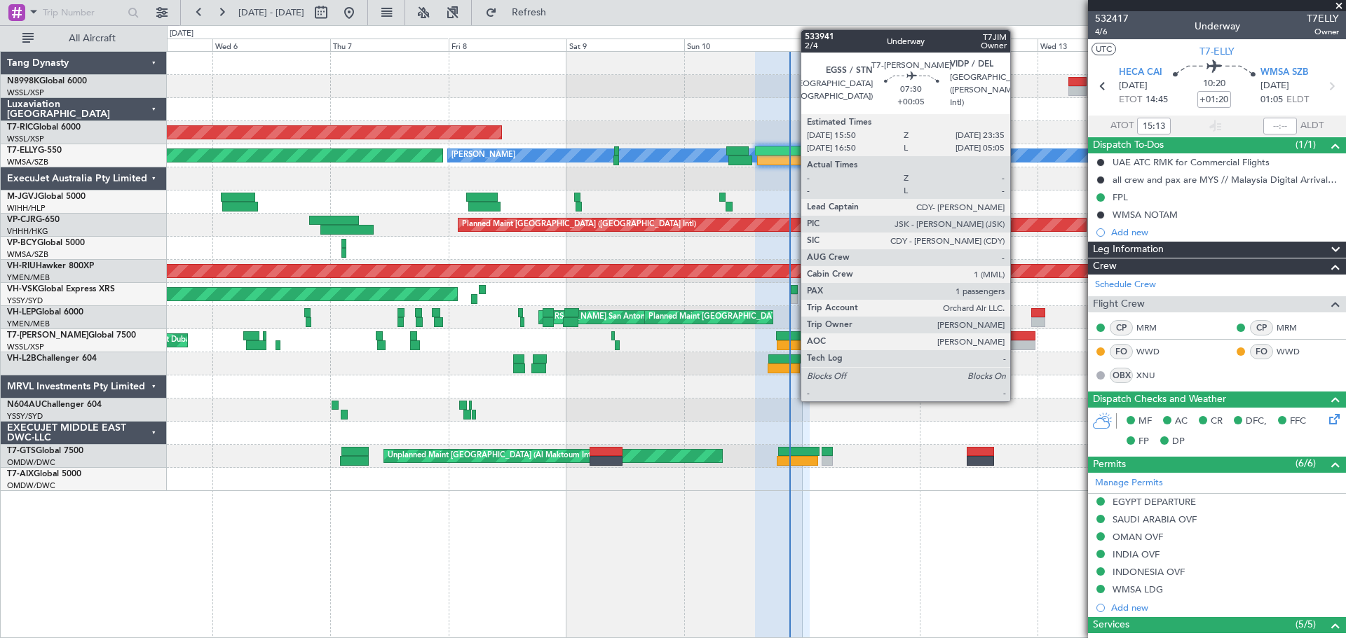
click at [1016, 338] on div at bounding box center [1016, 337] width 39 height 10
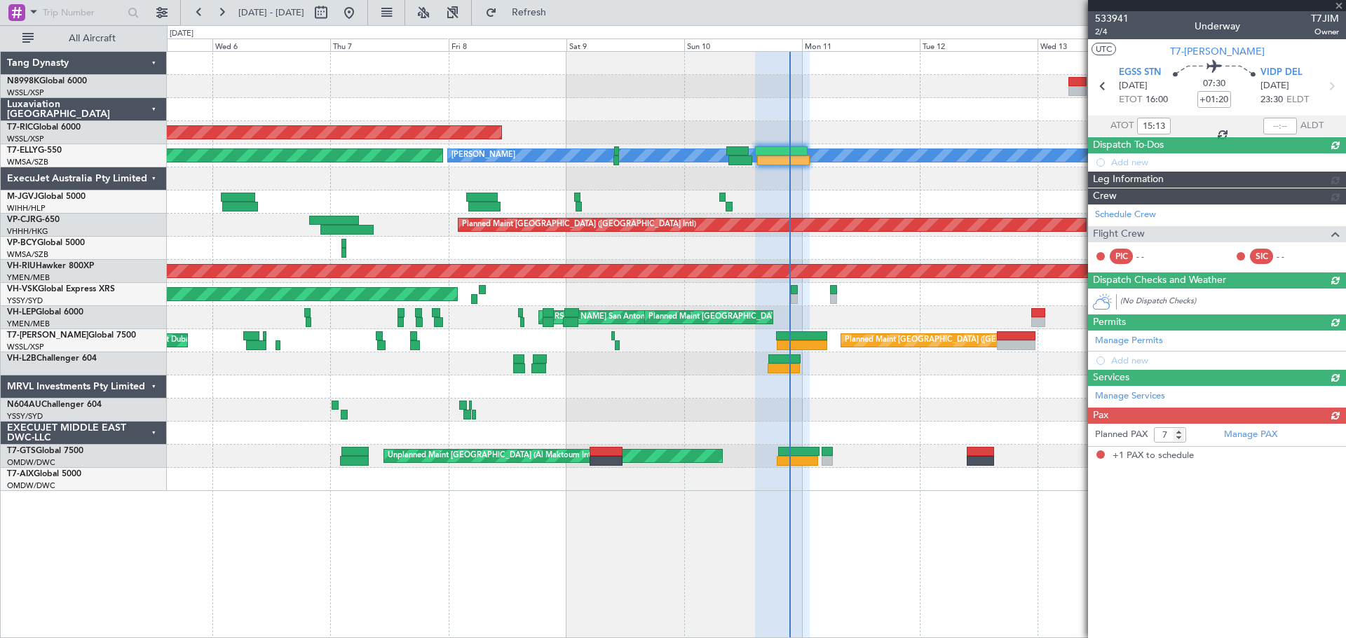
type input "+00:05"
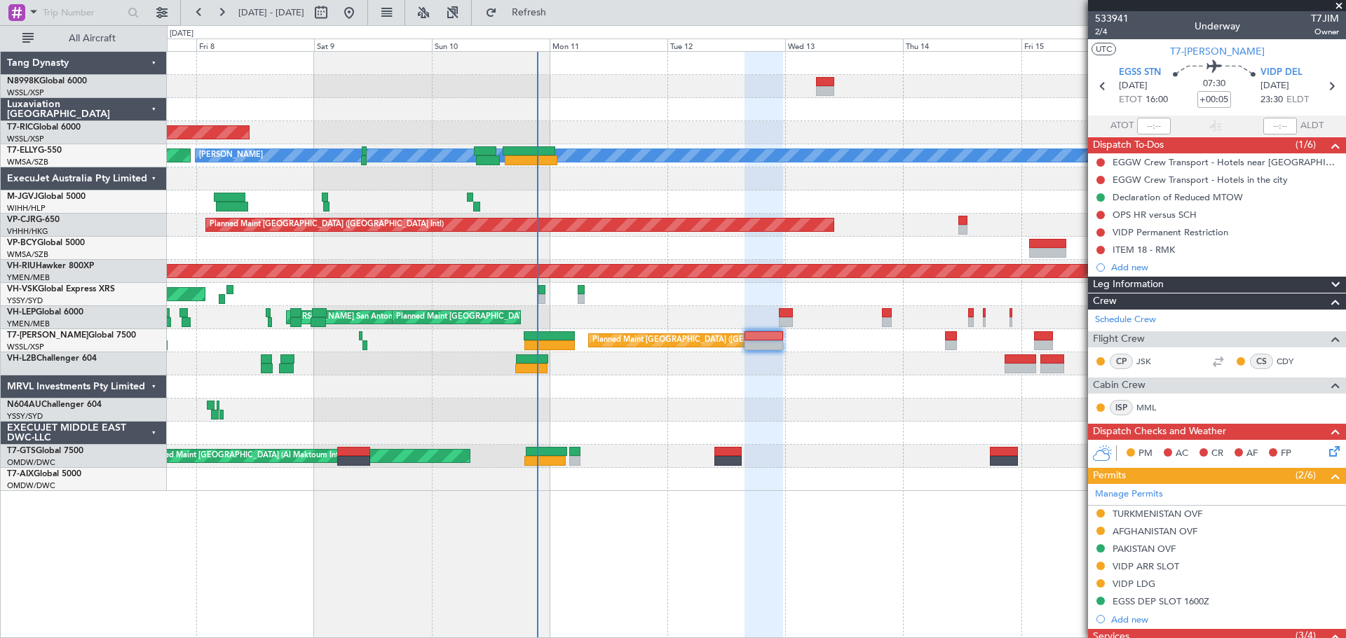
click at [654, 140] on div "Planned Maint [GEOGRAPHIC_DATA] (Seletar) [PERSON_NAME] AOG Maint Granada ([PER…" at bounding box center [756, 271] width 1178 height 439
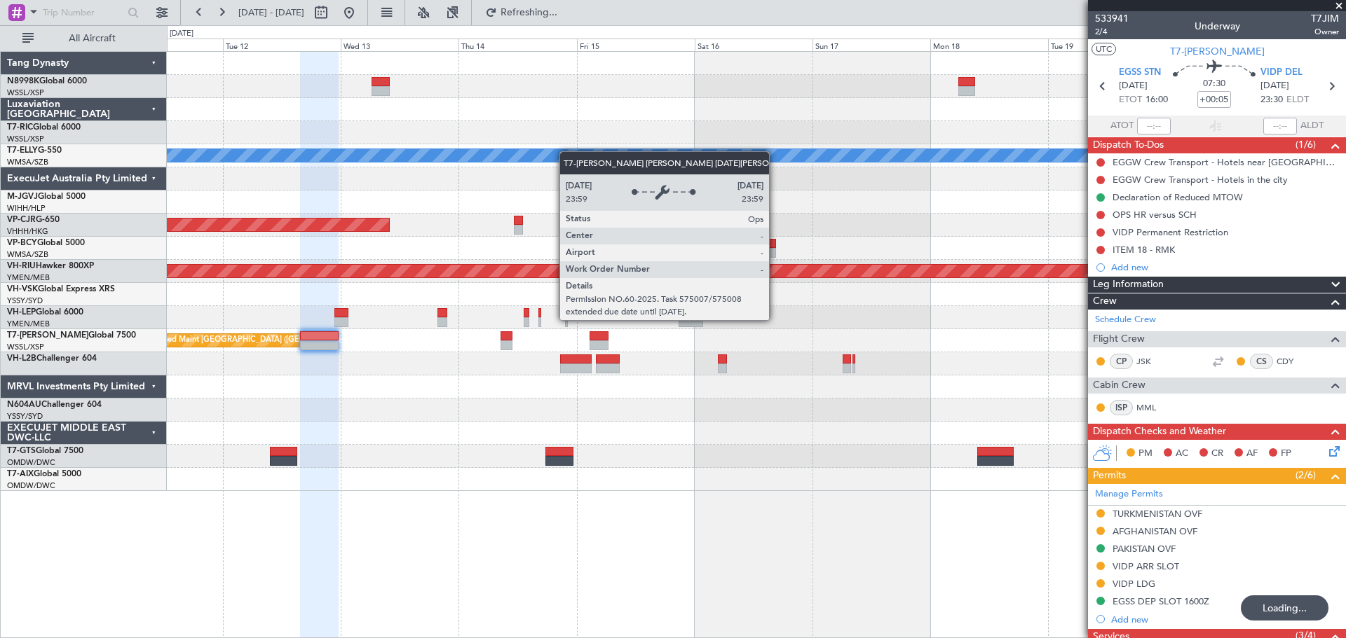
click at [467, 158] on div "[PERSON_NAME] Planned Maint [GEOGRAPHIC_DATA] ([GEOGRAPHIC_DATA]) Planned Maint…" at bounding box center [756, 271] width 1178 height 439
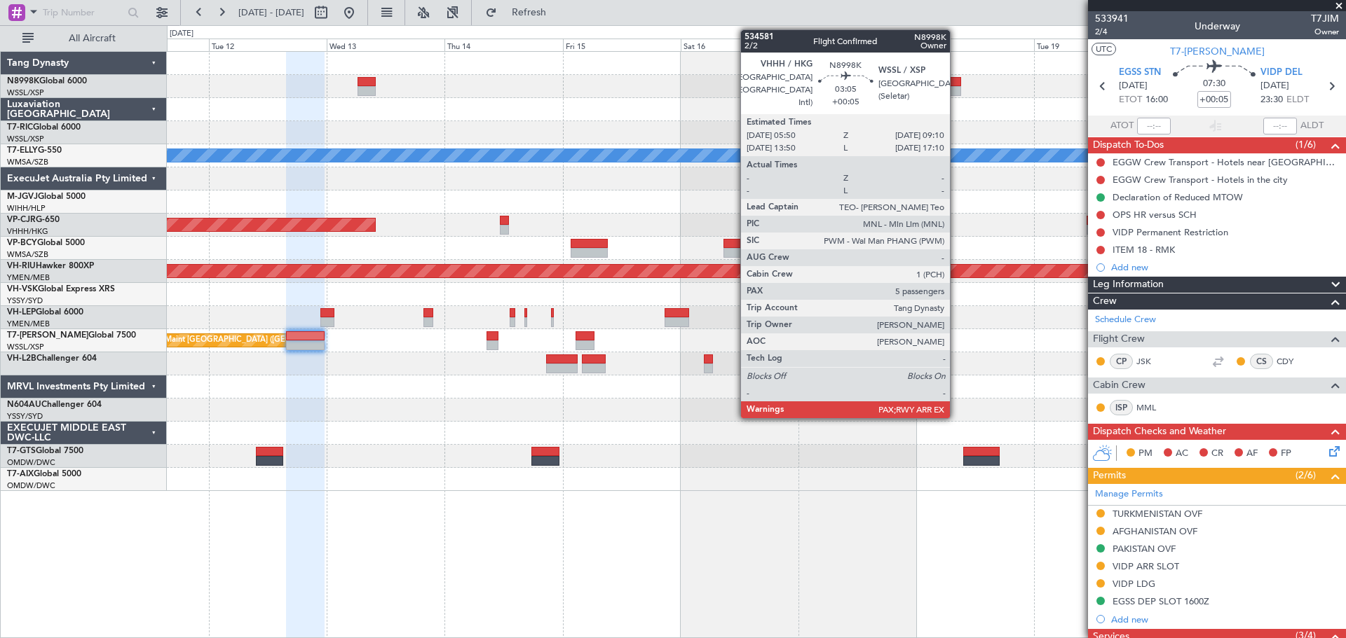
click at [956, 91] on div at bounding box center [952, 91] width 17 height 10
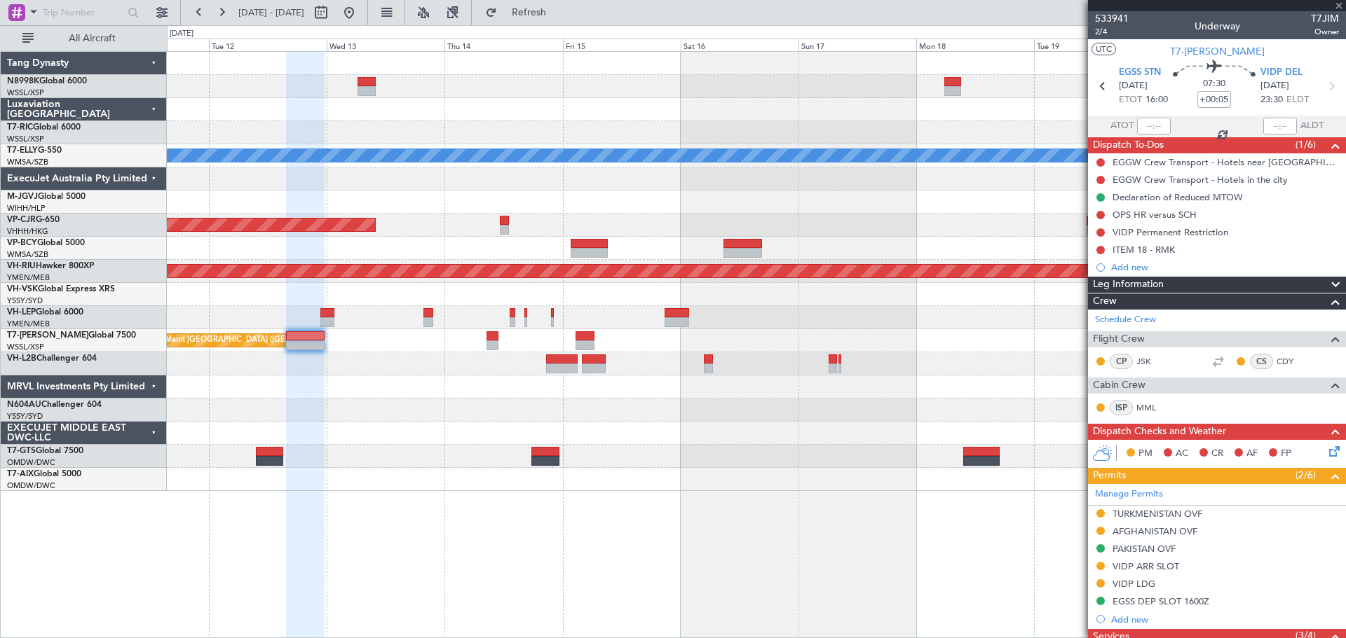
type input "5"
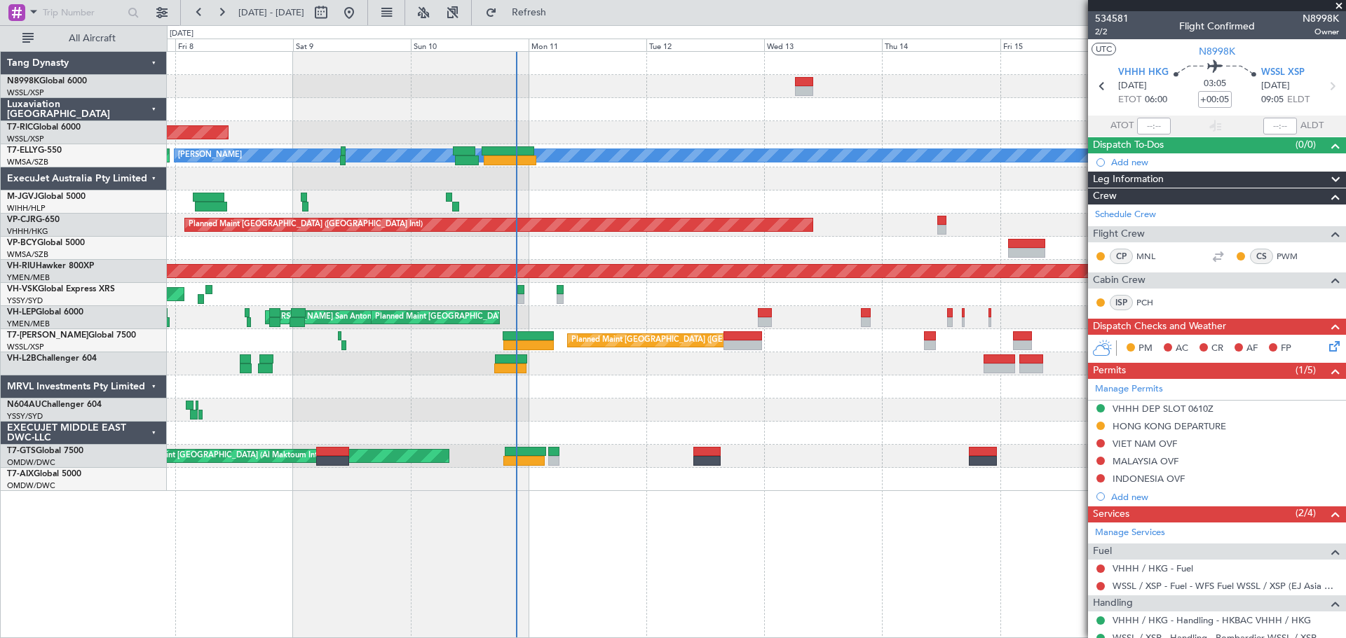
click at [915, 211] on div "Planned Maint [GEOGRAPHIC_DATA] (Seletar) [PERSON_NAME] AOG Maint Granada ([PER…" at bounding box center [756, 271] width 1178 height 439
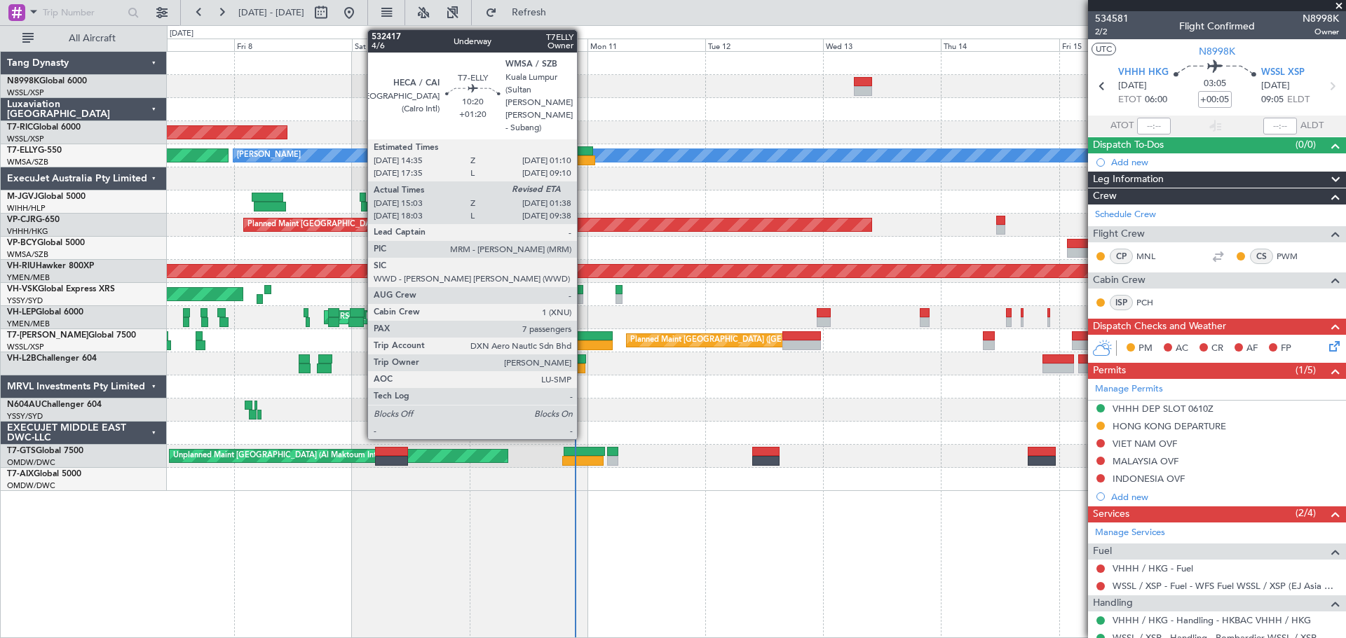
click at [583, 153] on div at bounding box center [566, 151] width 53 height 10
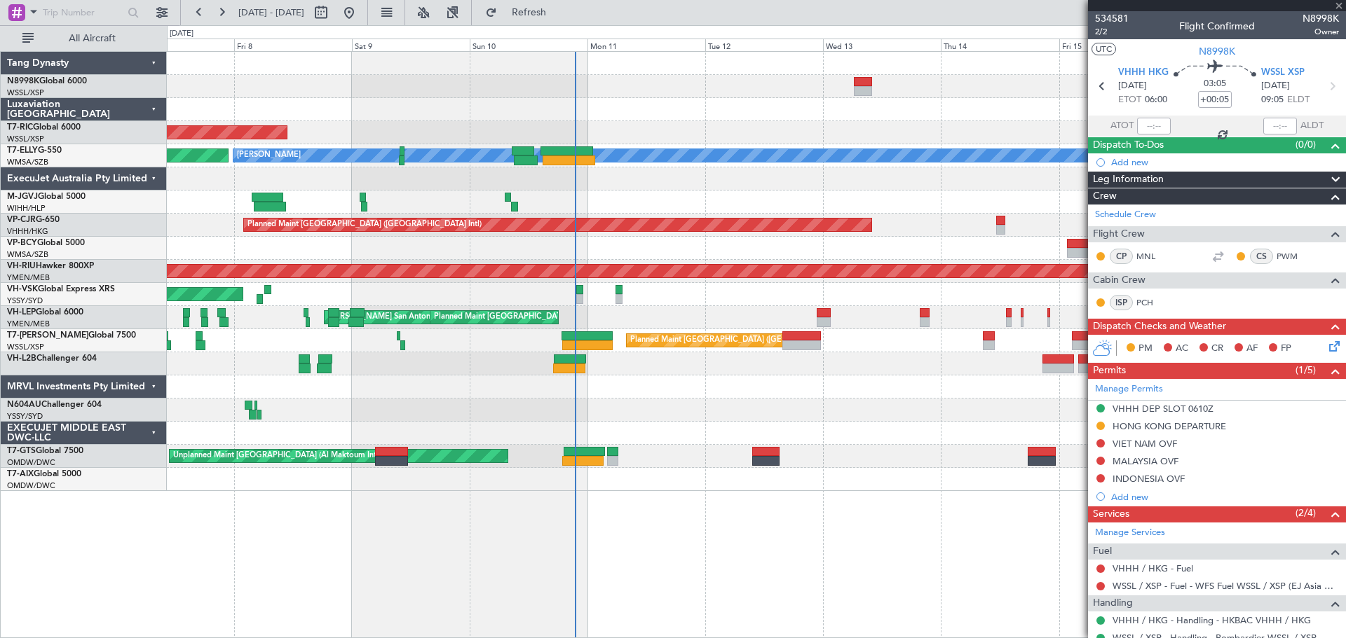
type input "+01:20"
type input "15:13"
type input "7"
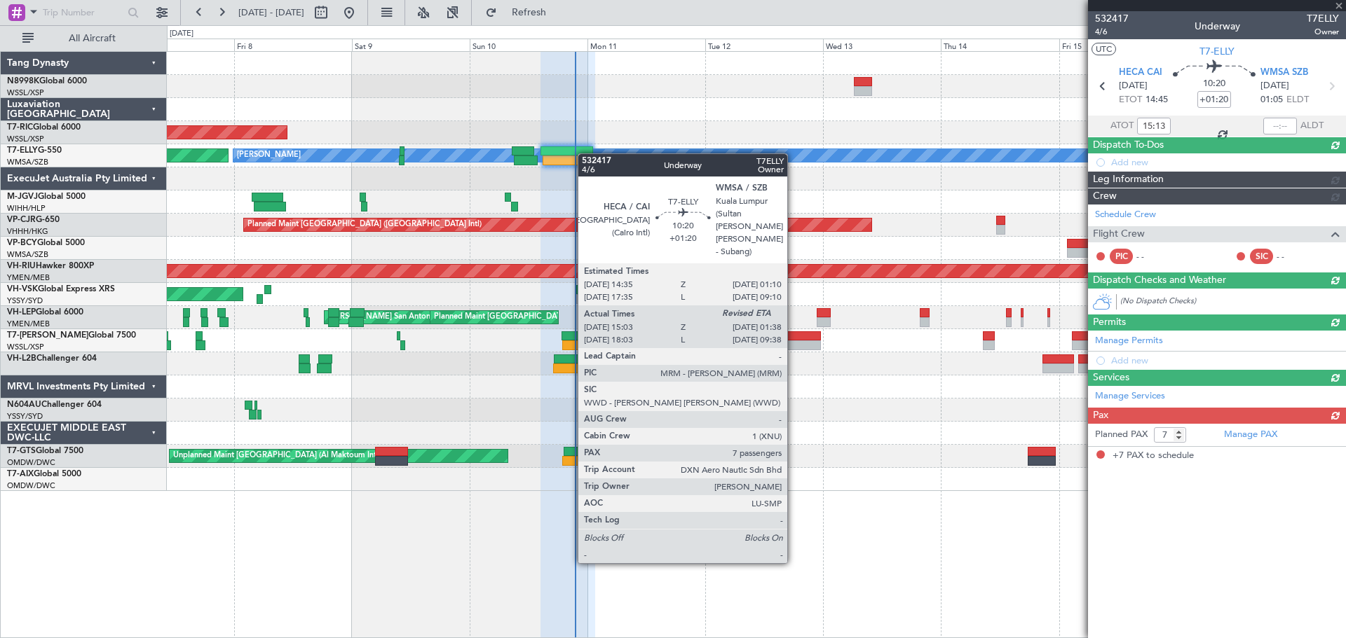
type input "[PERSON_NAME] (KYA)"
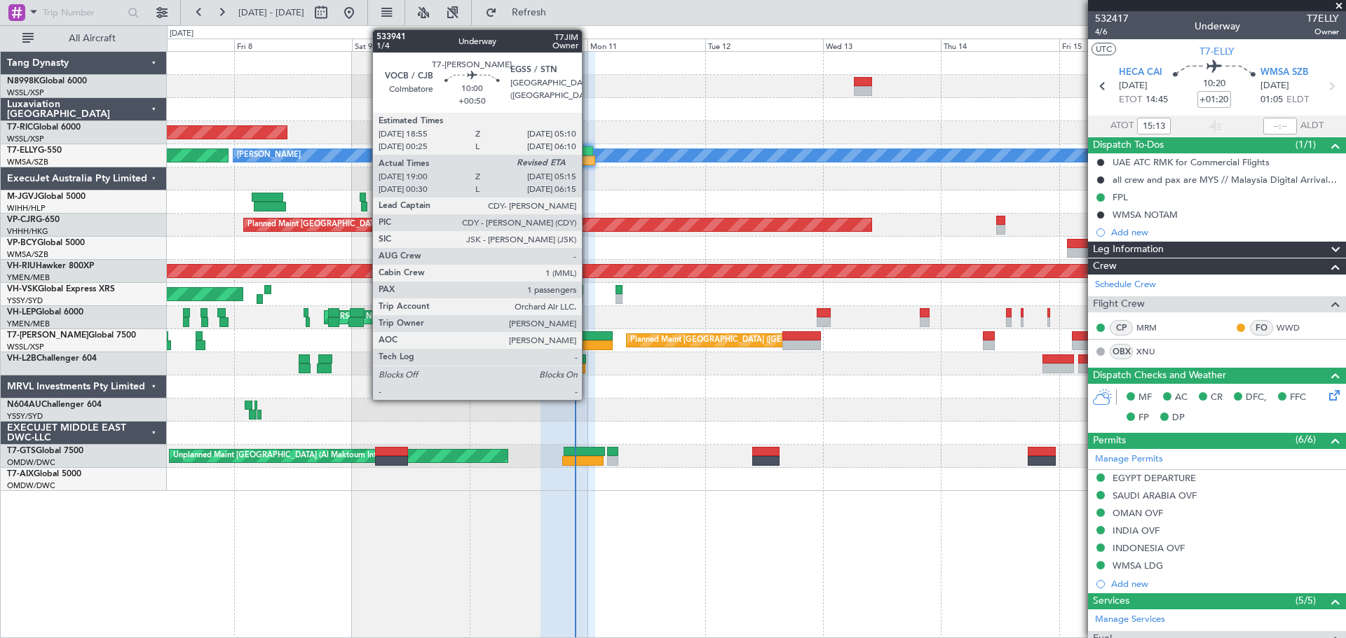
click at [588, 343] on div at bounding box center [587, 346] width 50 height 10
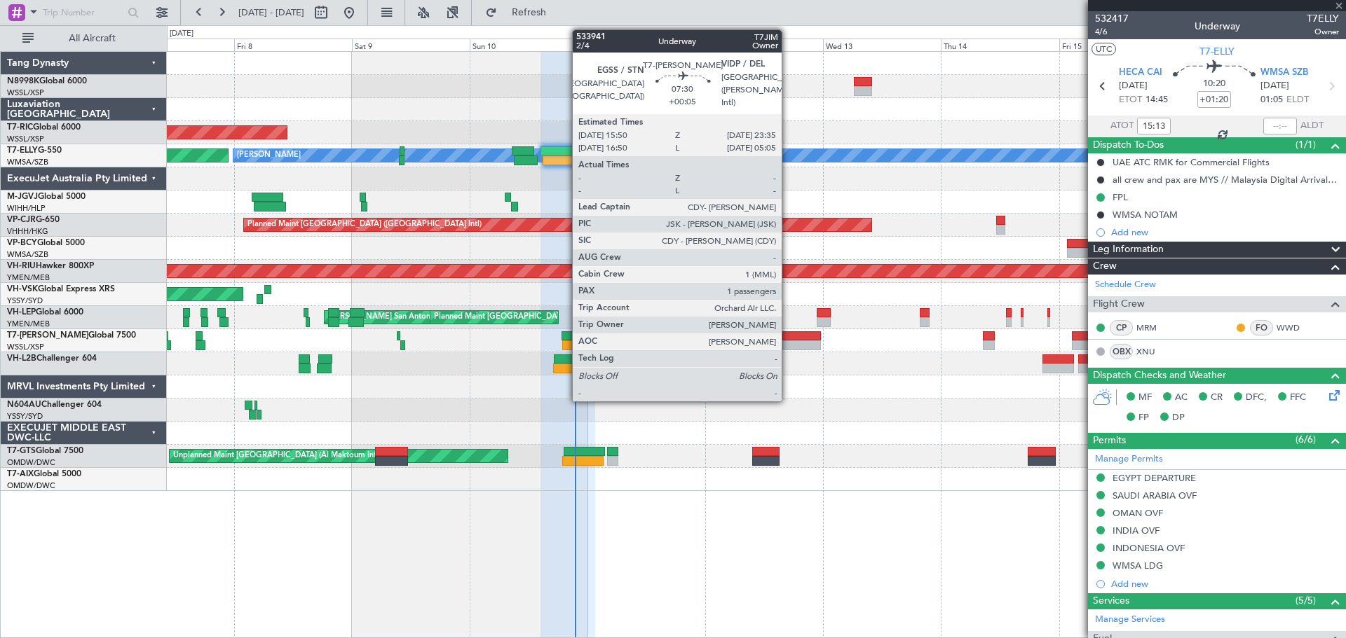
click at [792, 346] on div at bounding box center [801, 346] width 39 height 10
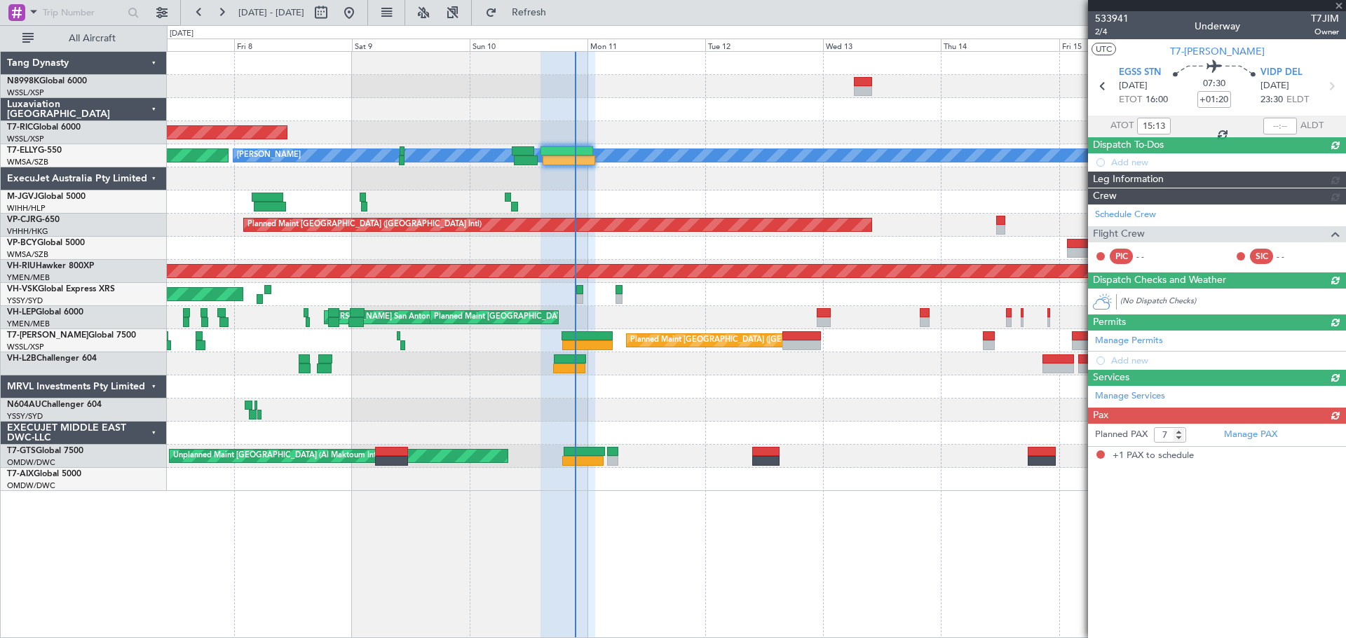
type input "+00:05"
type input "1"
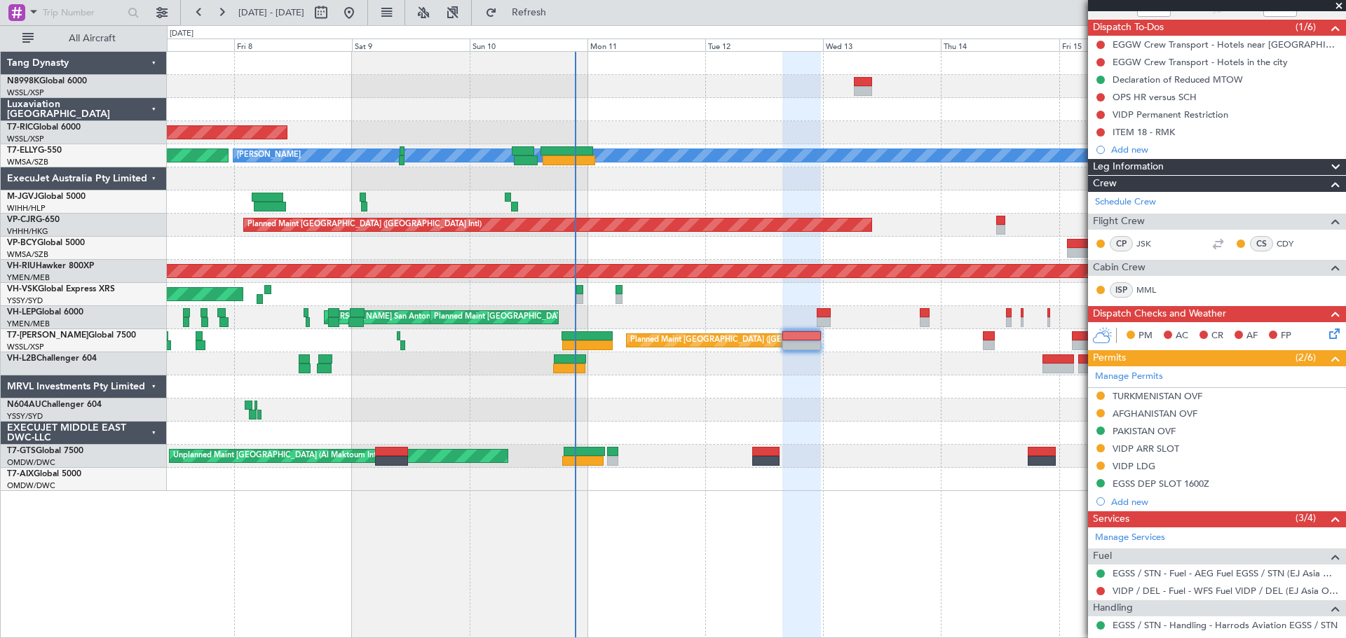
scroll to position [140, 0]
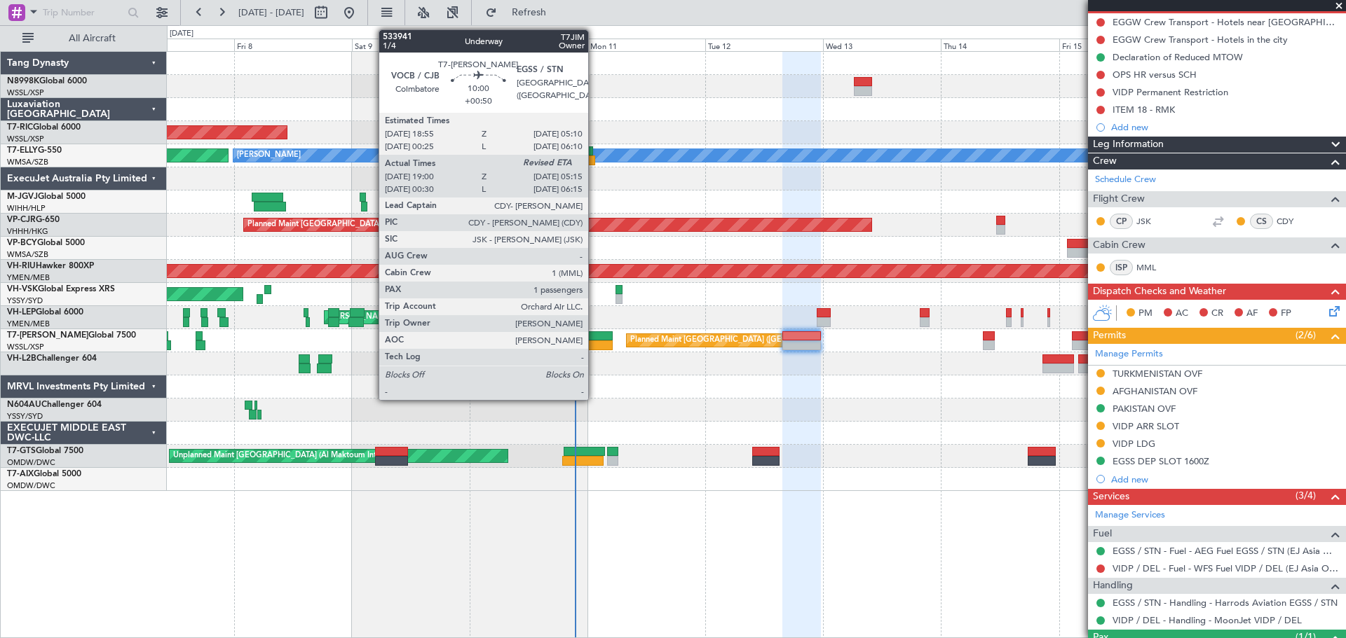
click at [595, 336] on div at bounding box center [586, 337] width 50 height 10
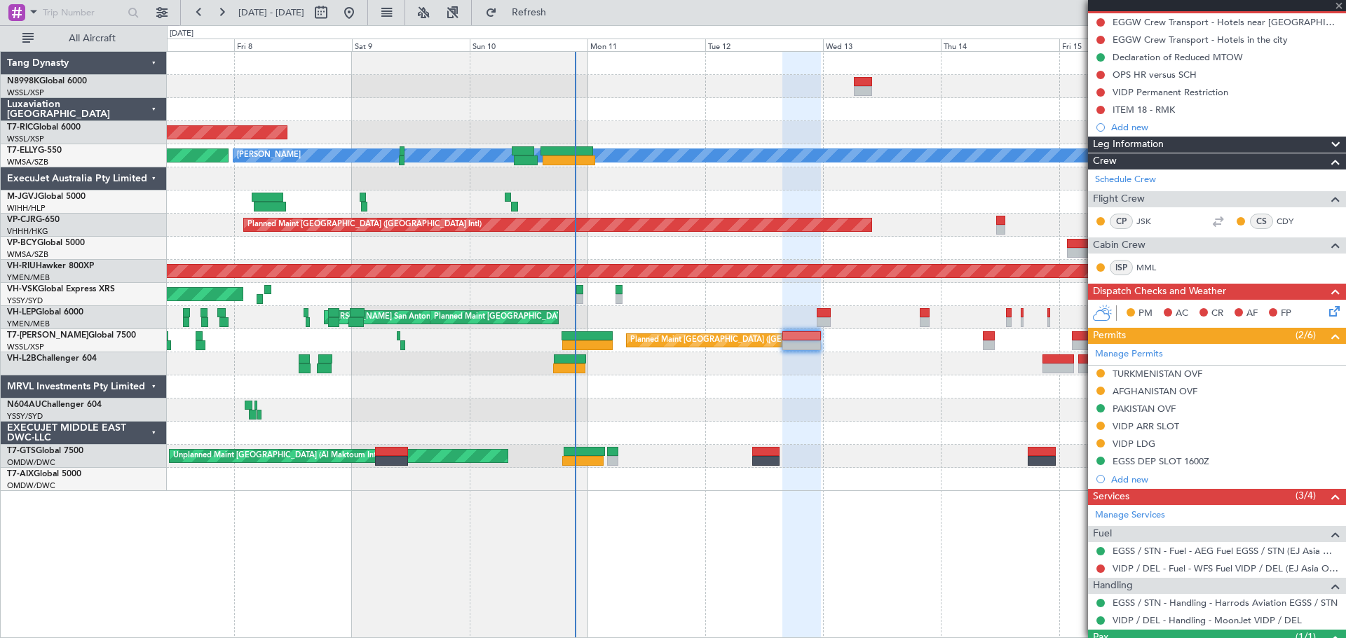
type input "+00:50"
type input "19:10"
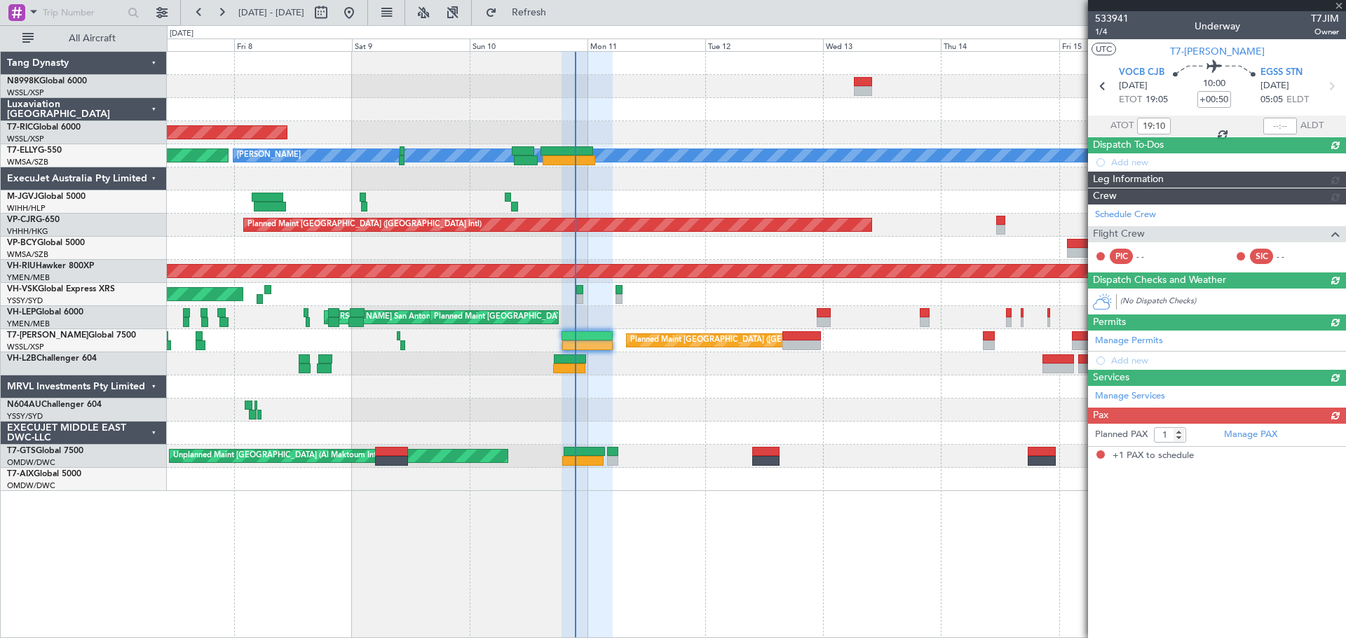
scroll to position [0, 0]
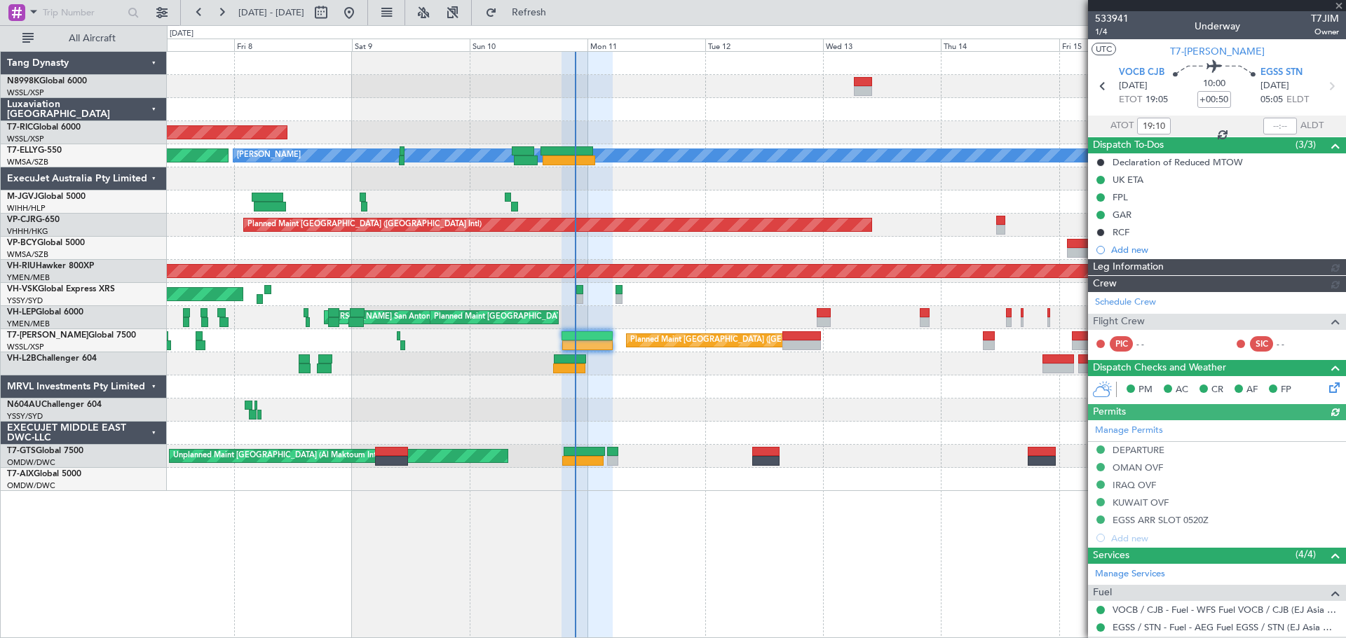
type input "[PERSON_NAME] (KYA)"
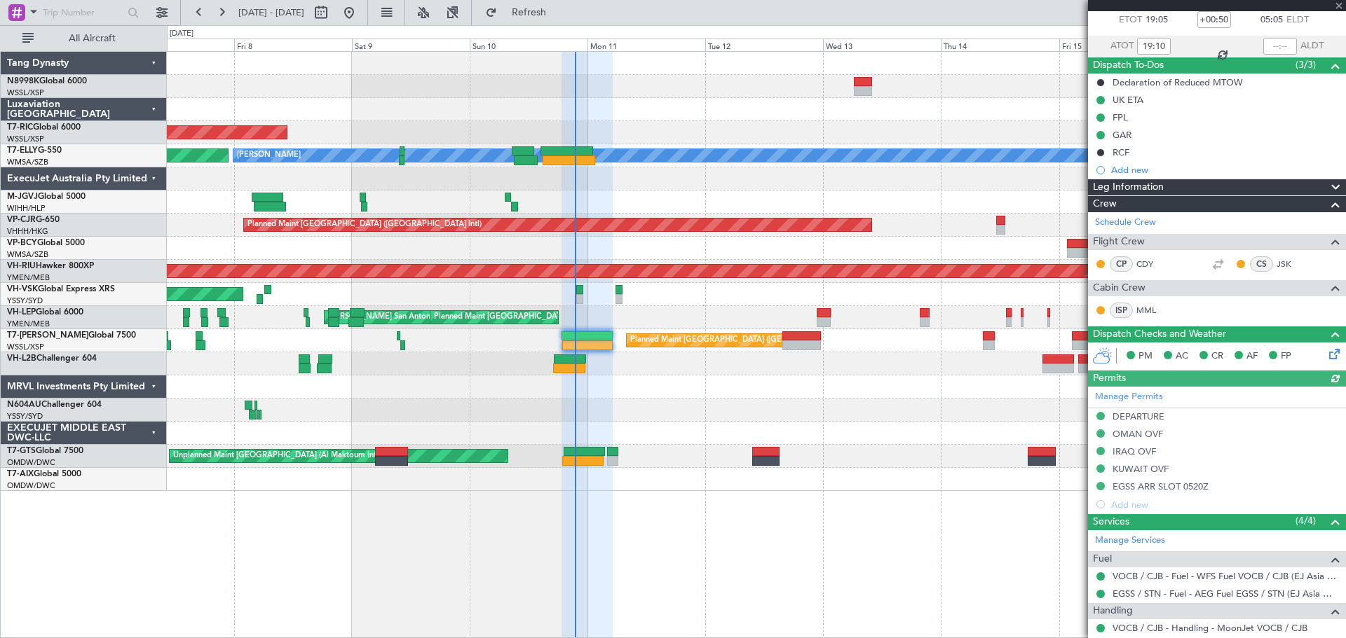
scroll to position [167, 0]
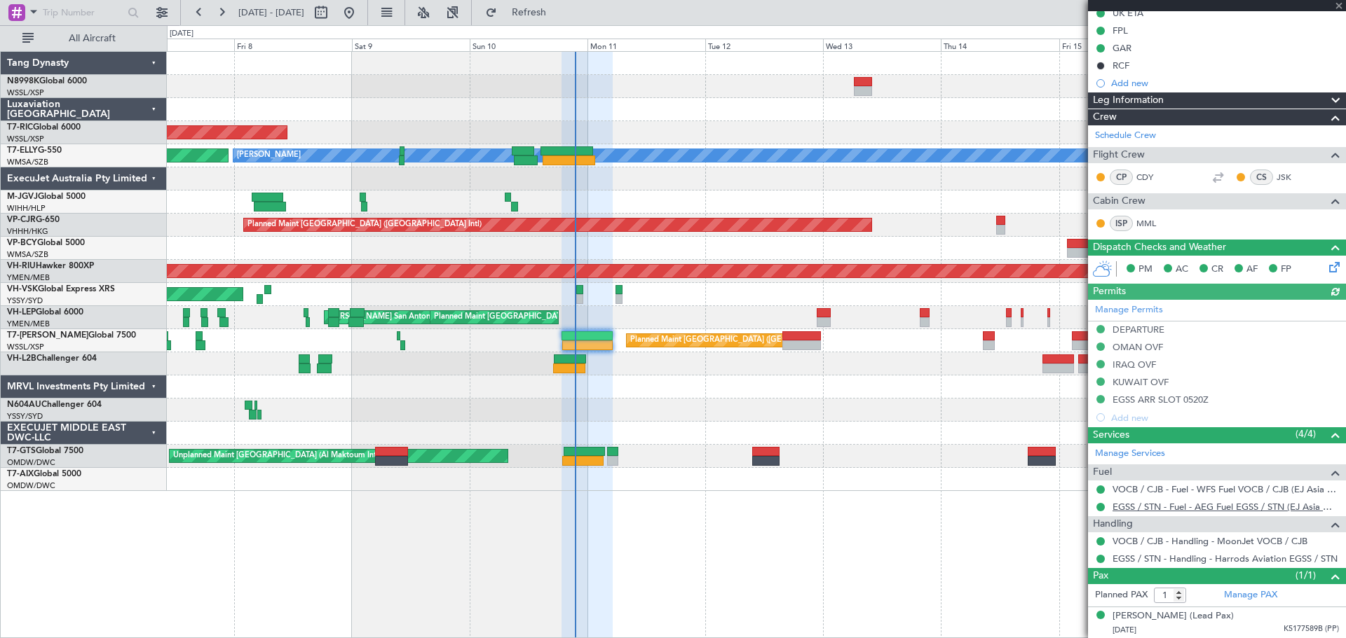
click at [1147, 505] on link "EGSS / STN - Fuel - AEG Fuel EGSS / STN (EJ Asia Only)" at bounding box center [1225, 507] width 226 height 12
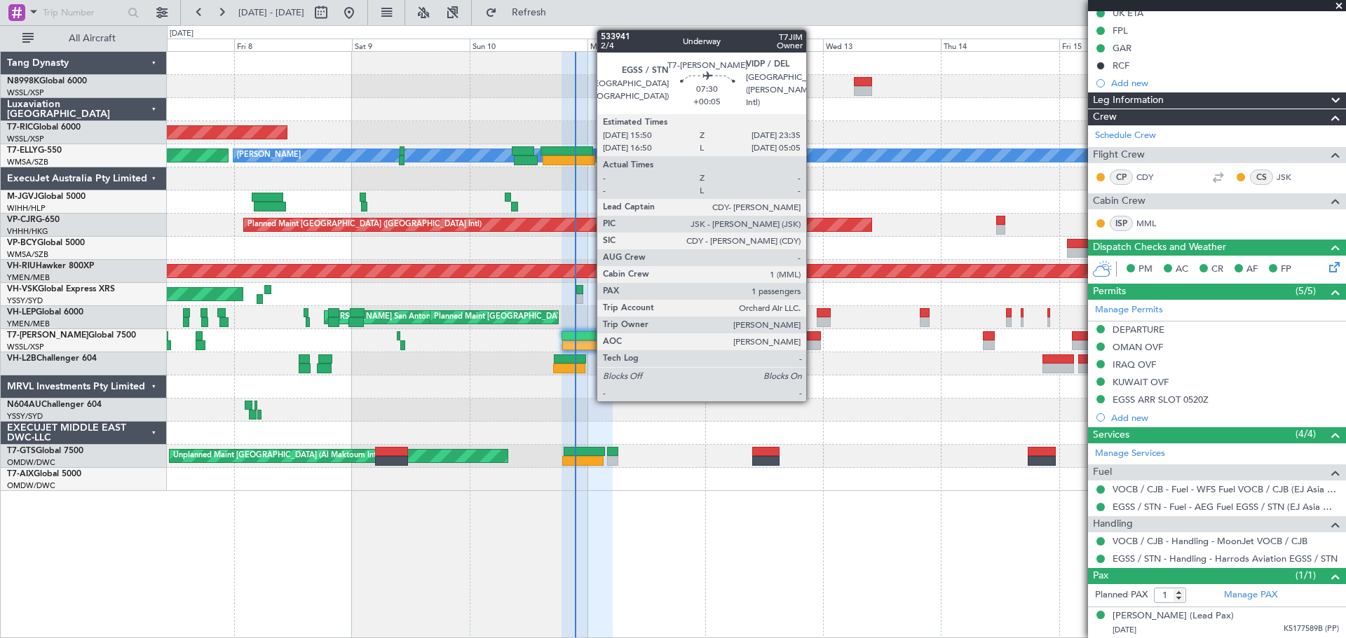
click at [812, 337] on div at bounding box center [801, 337] width 39 height 10
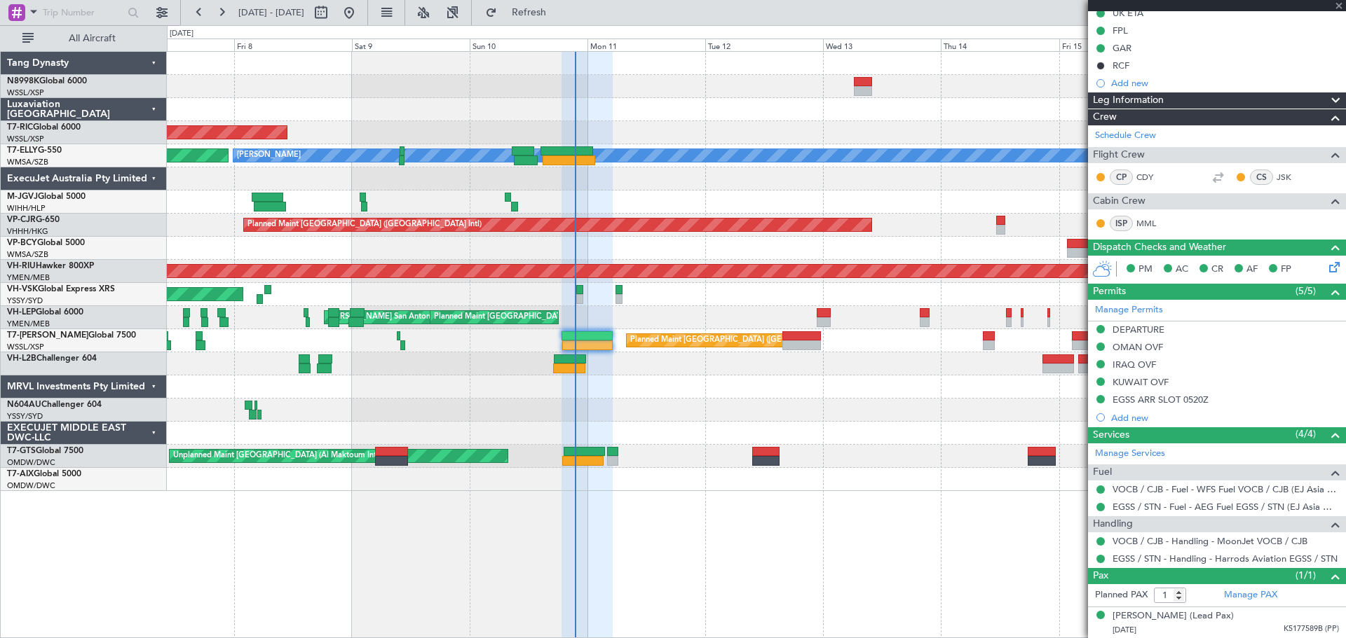
type input "+00:05"
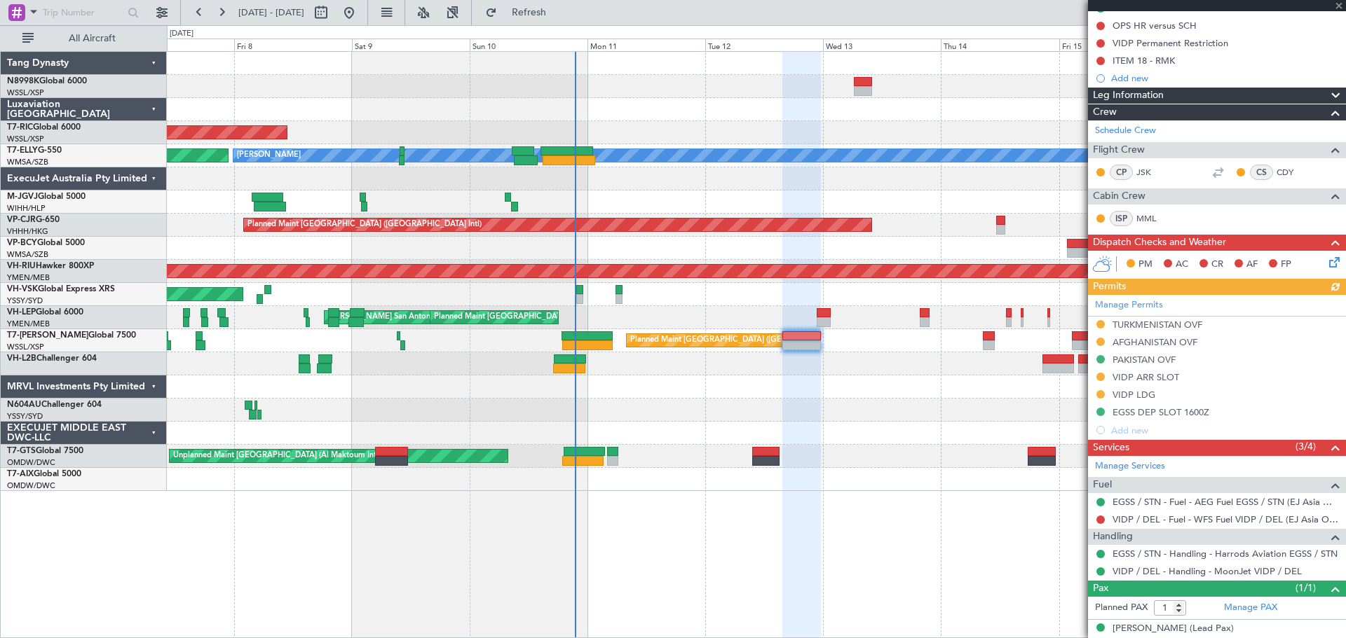
scroll to position [202, 0]
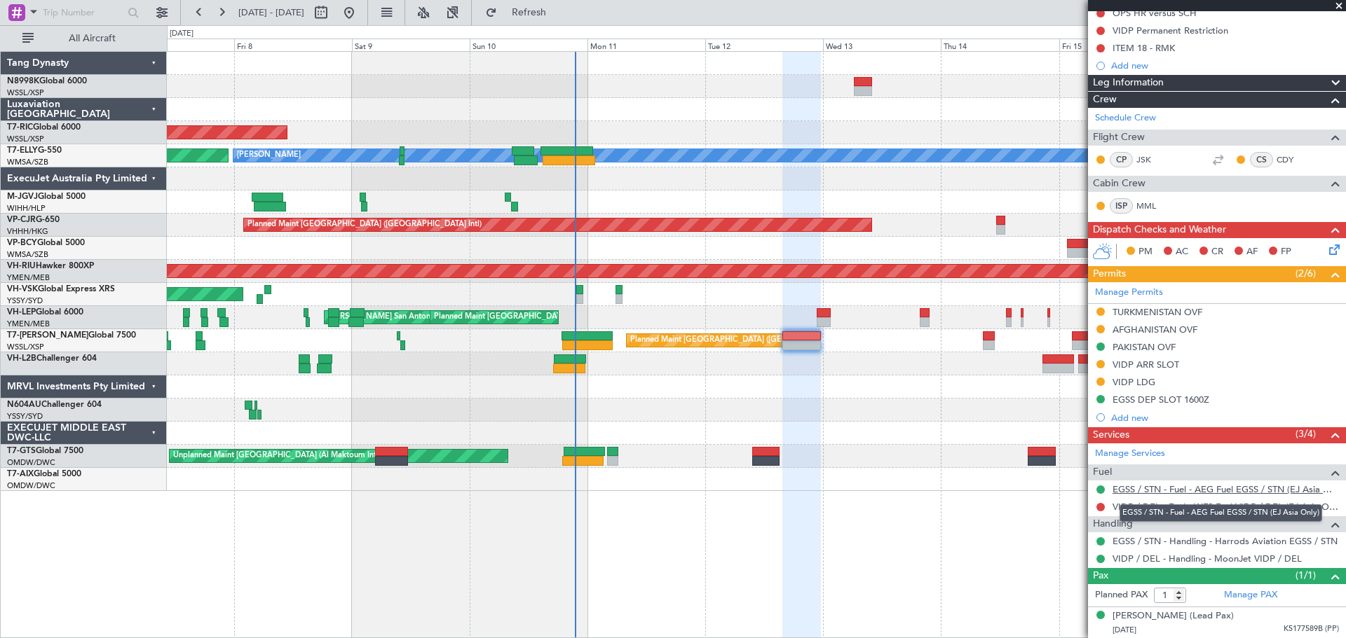
click at [1152, 486] on link "EGSS / STN - Fuel - AEG Fuel EGSS / STN (EJ Asia Only)" at bounding box center [1225, 490] width 226 height 12
click at [746, 399] on div "Planned Maint [GEOGRAPHIC_DATA] (Seletar) AOG Maint Granada ([PERSON_NAME]) [PE…" at bounding box center [756, 271] width 1178 height 439
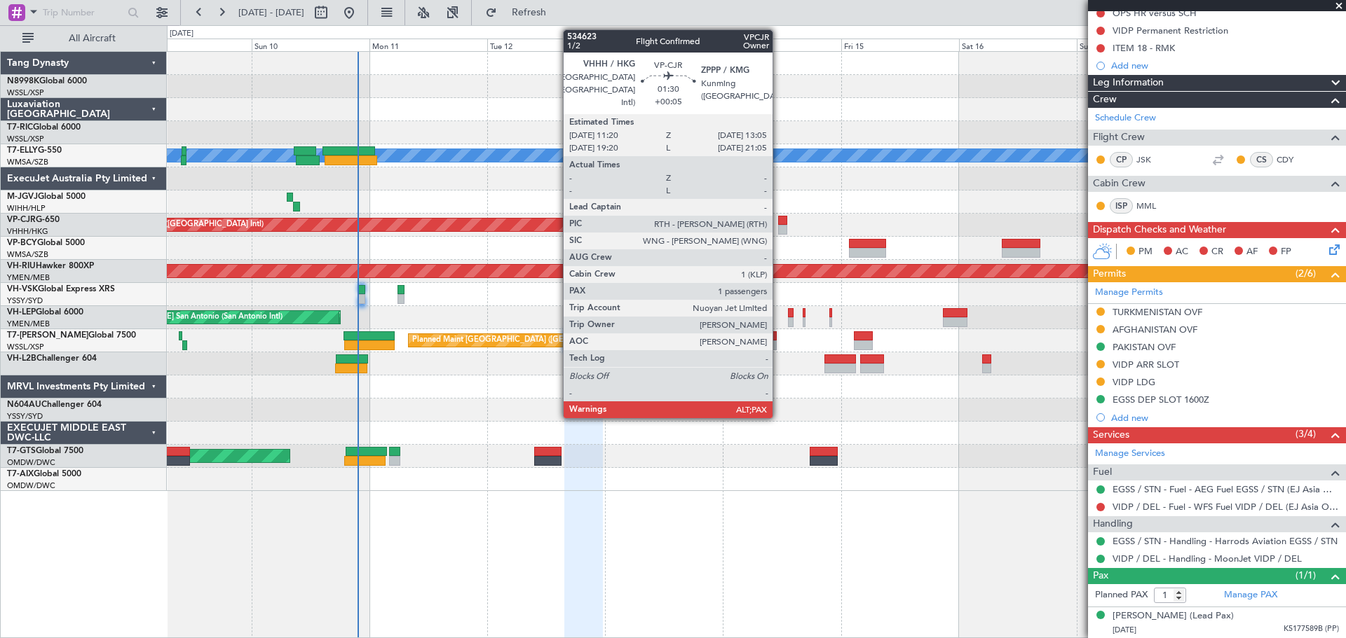
click at [779, 219] on div at bounding box center [782, 221] width 9 height 10
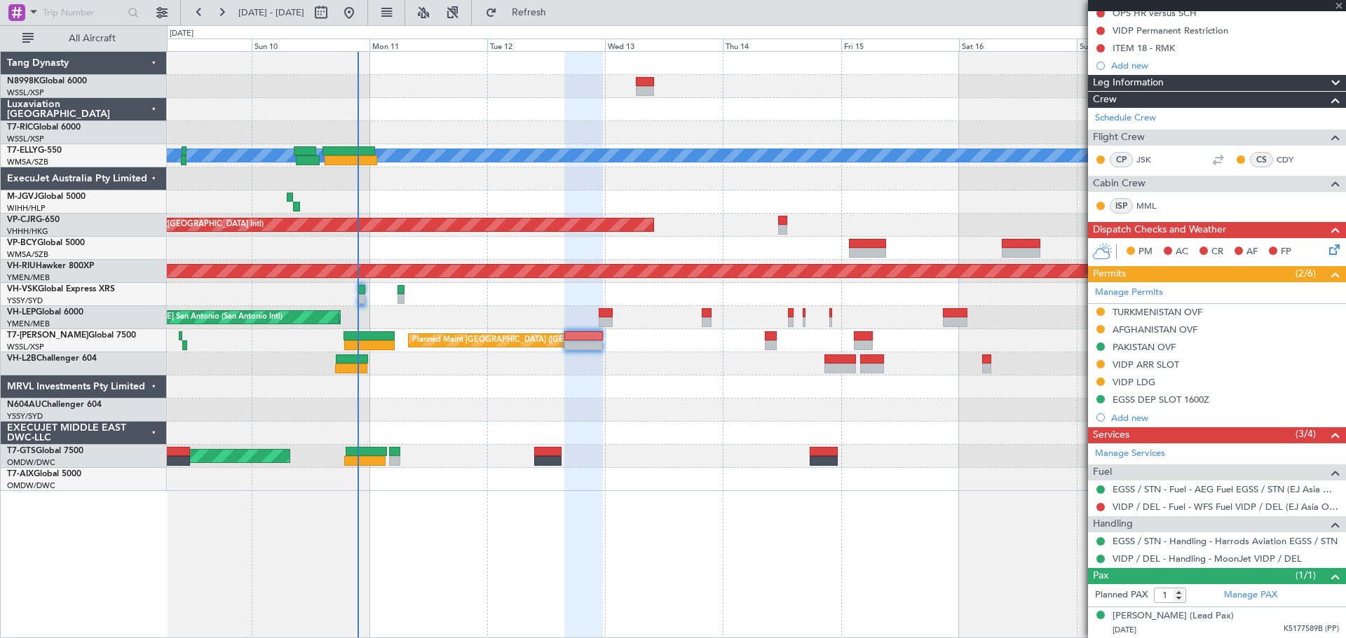
type input "5"
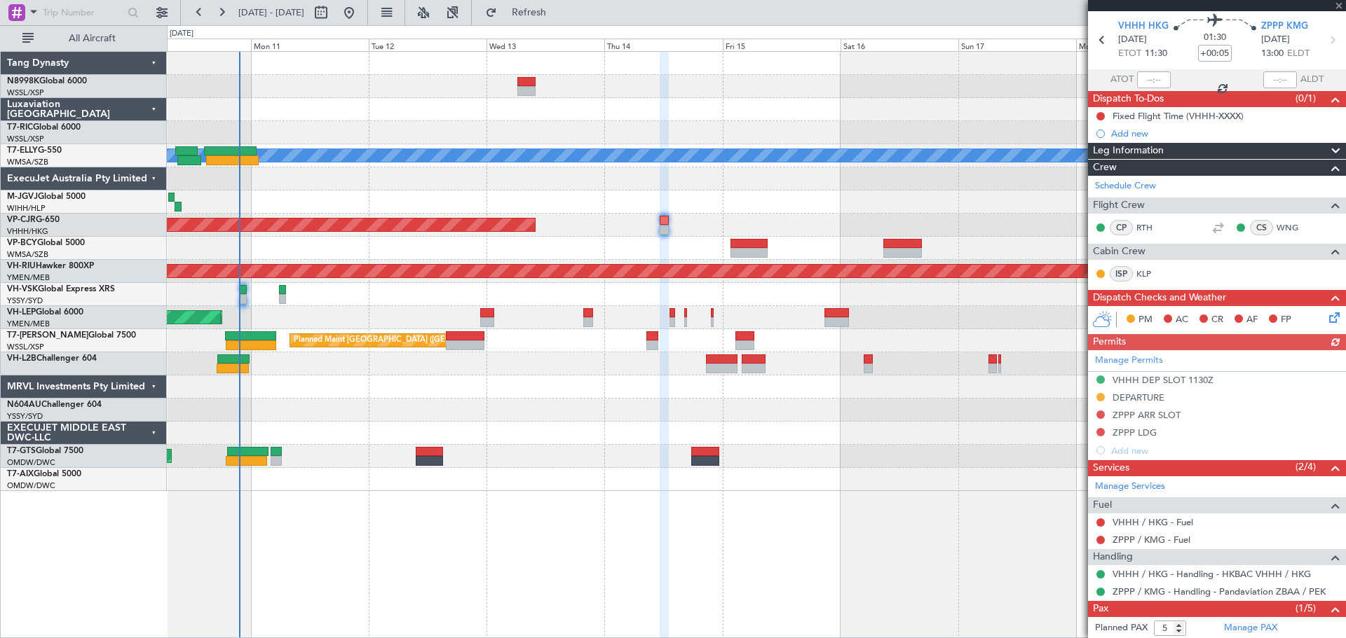
scroll to position [97, 0]
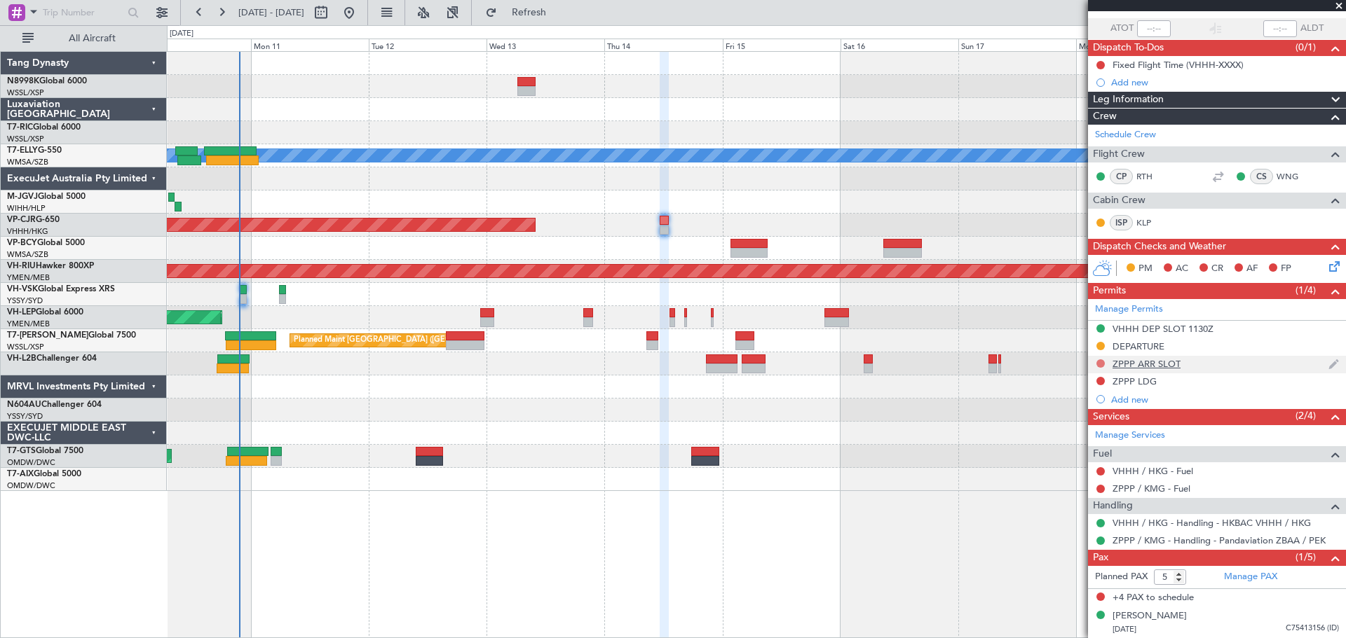
click at [1099, 364] on button at bounding box center [1100, 364] width 8 height 8
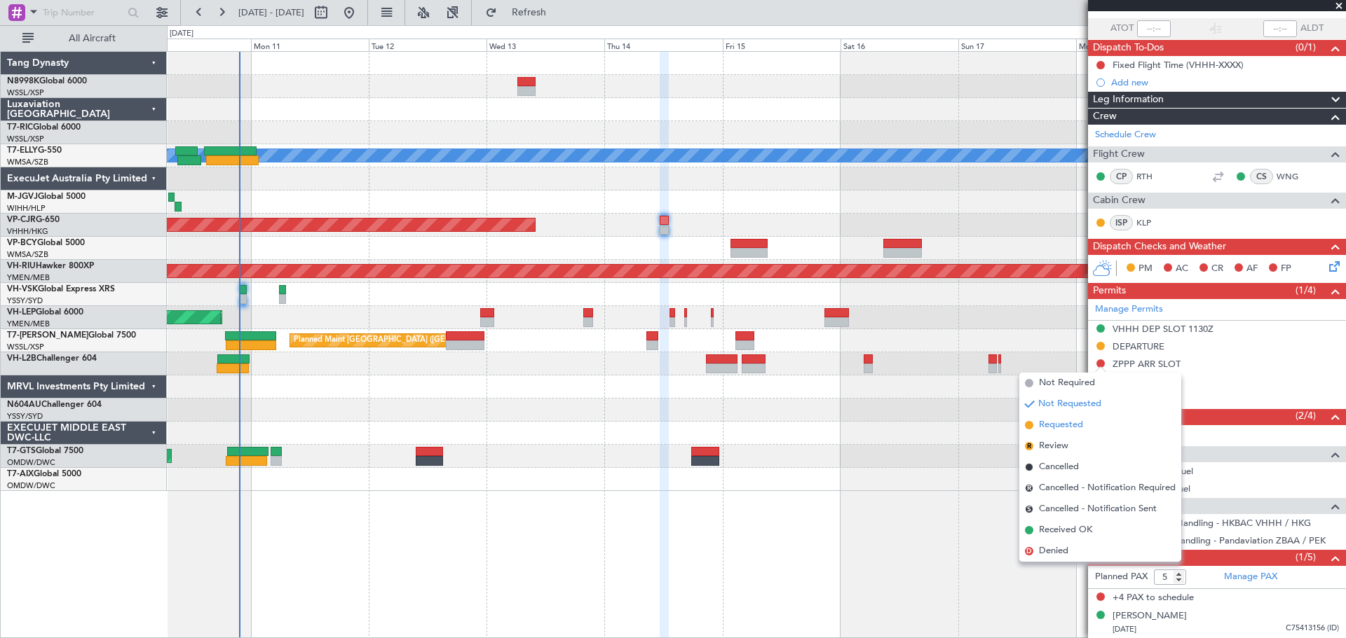
click at [1073, 424] on span "Requested" at bounding box center [1061, 425] width 44 height 14
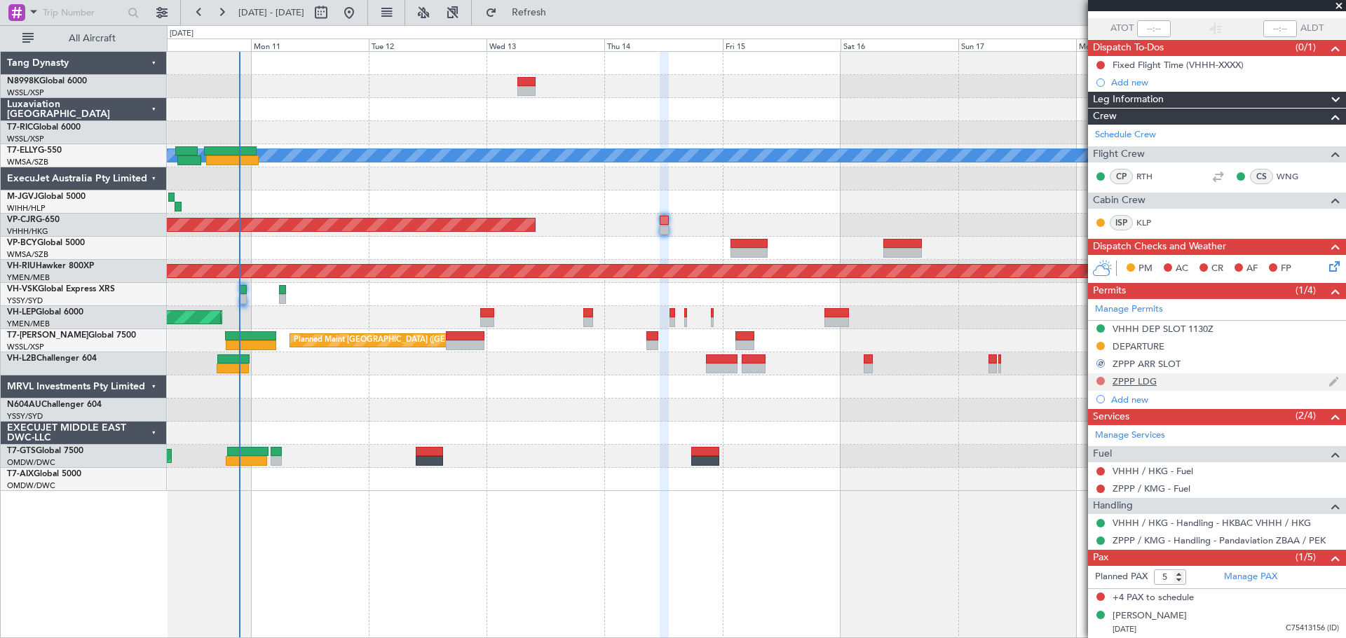
click at [1099, 381] on button at bounding box center [1100, 381] width 8 height 8
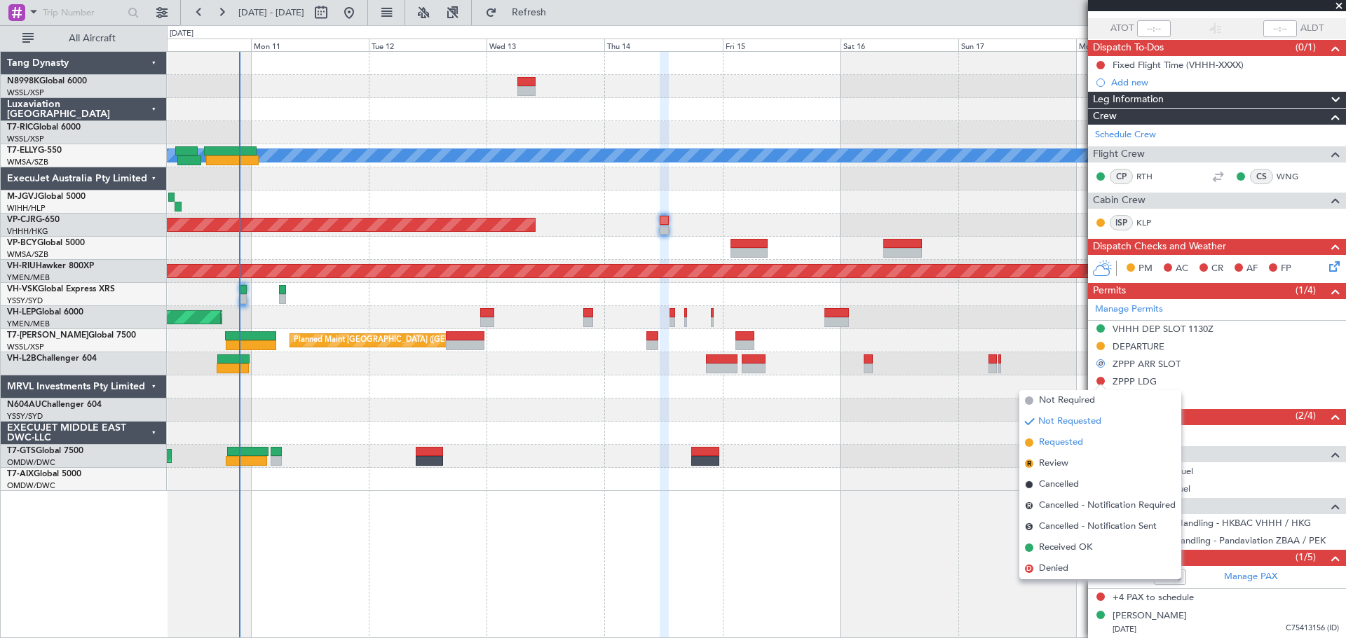
click at [1073, 445] on span "Requested" at bounding box center [1061, 443] width 44 height 14
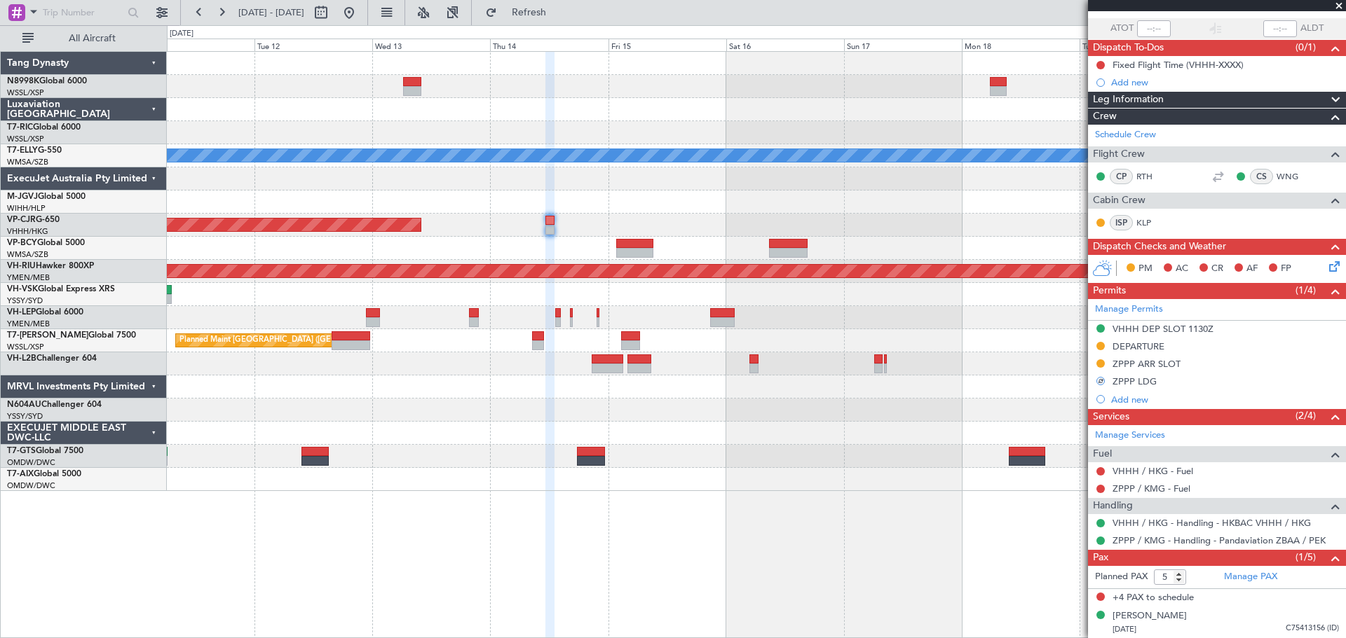
click at [709, 230] on div "Planned Maint [GEOGRAPHIC_DATA] ([GEOGRAPHIC_DATA] Intl)" at bounding box center [756, 225] width 1178 height 23
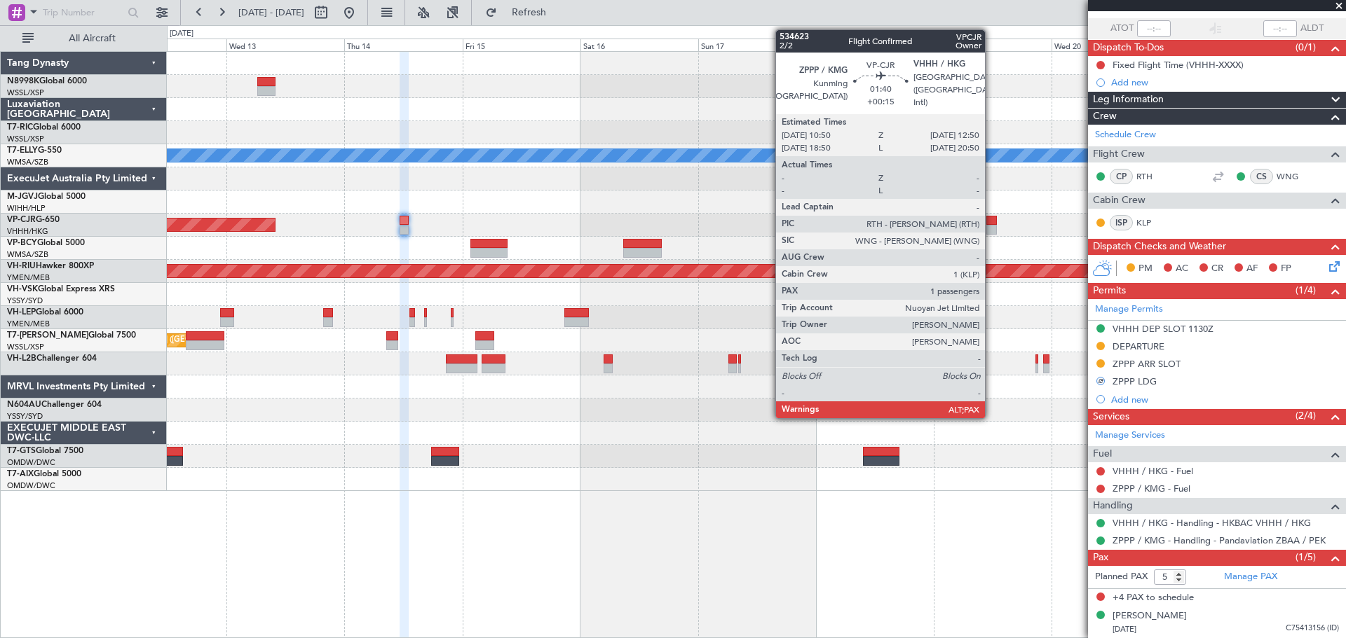
click at [991, 224] on div at bounding box center [991, 221] width 11 height 10
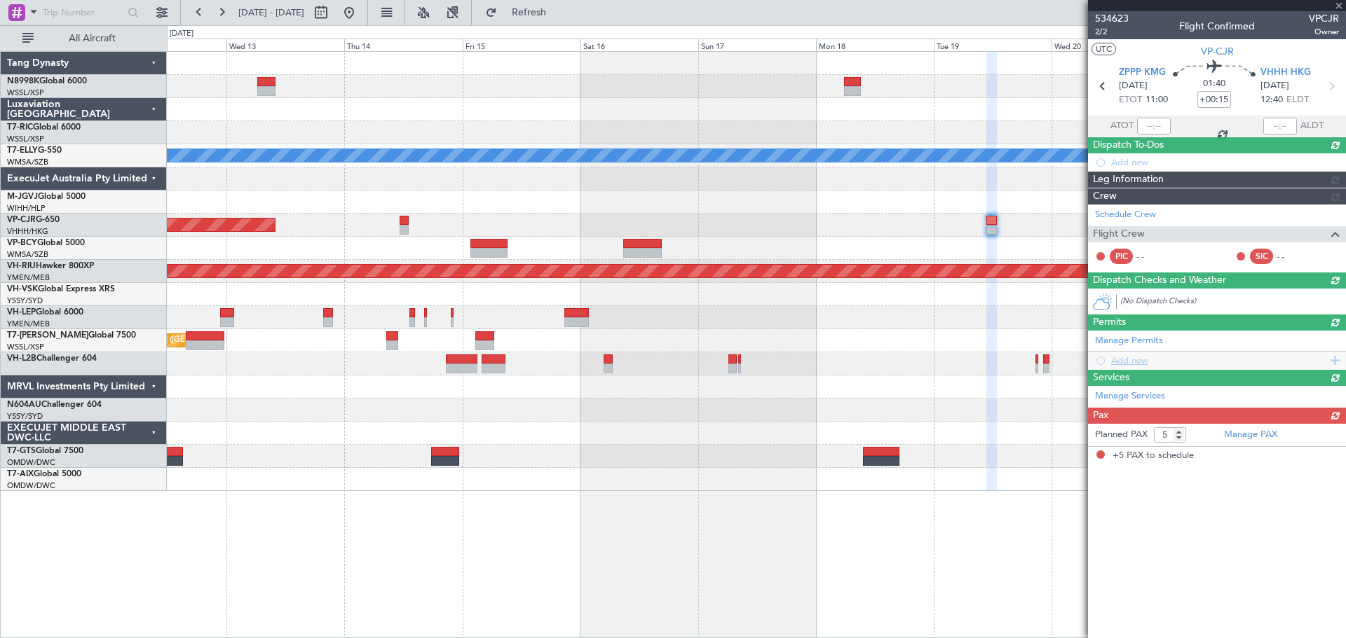
scroll to position [0, 0]
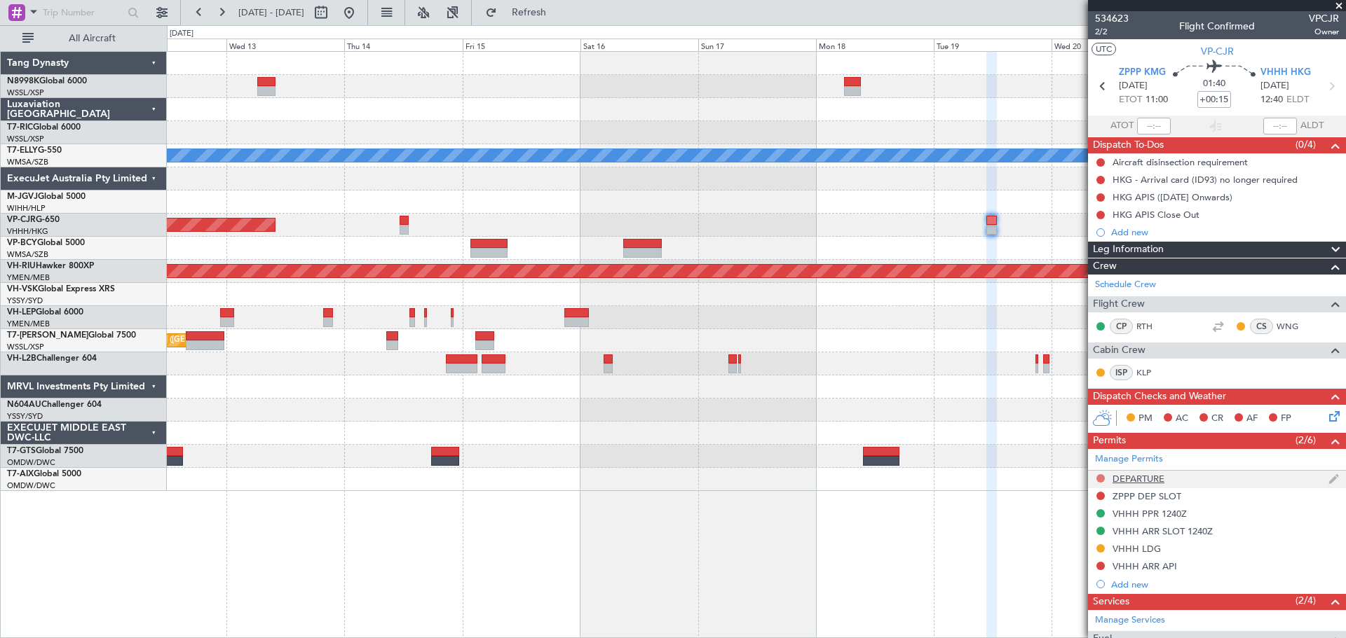
click at [1099, 478] on button at bounding box center [1100, 478] width 8 height 8
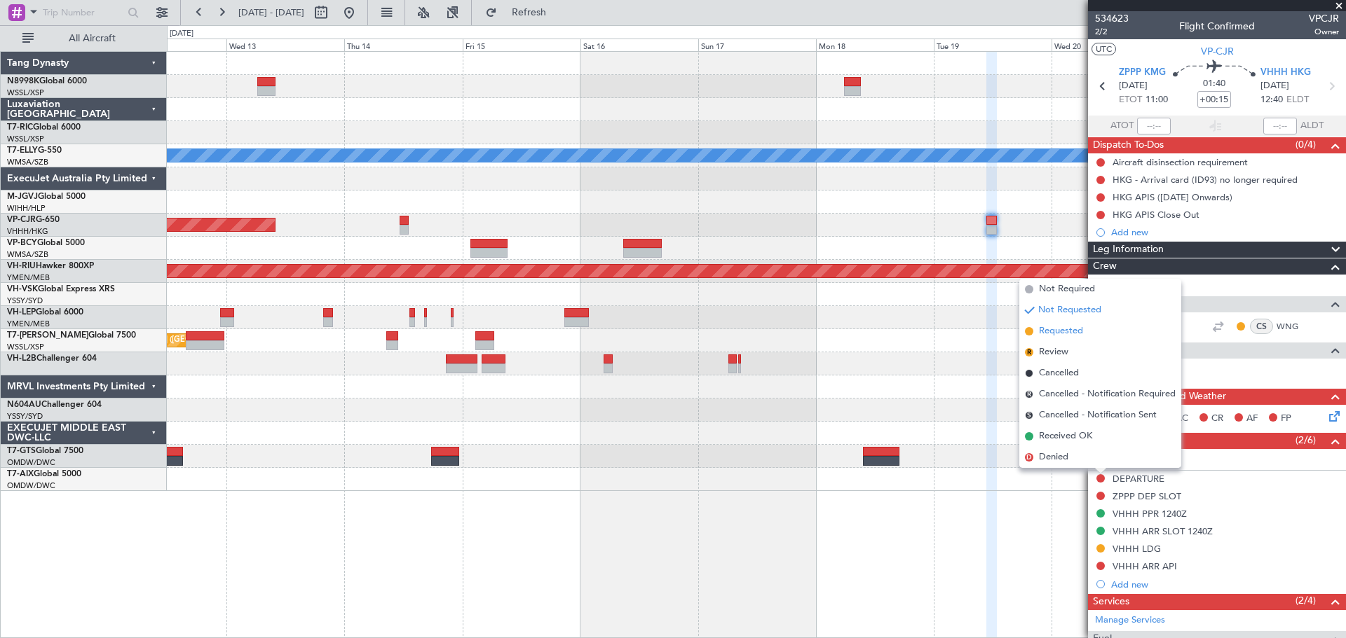
click at [1075, 327] on span "Requested" at bounding box center [1061, 331] width 44 height 14
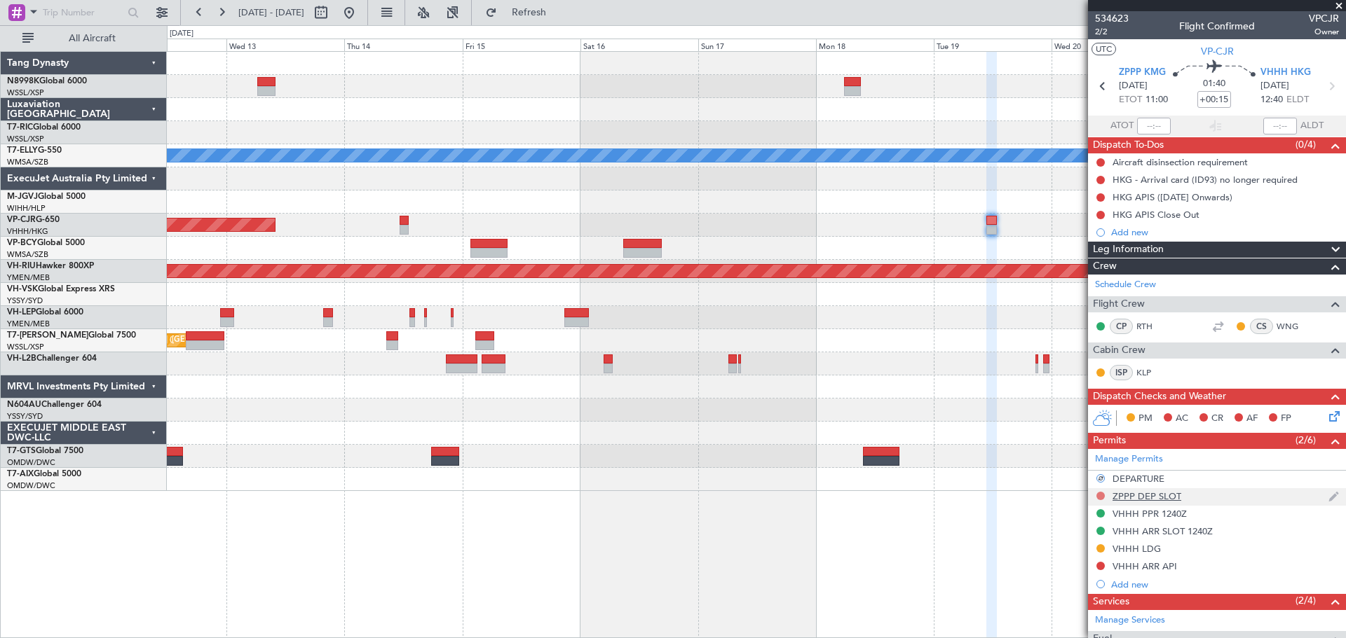
click at [1100, 493] on button at bounding box center [1100, 496] width 8 height 8
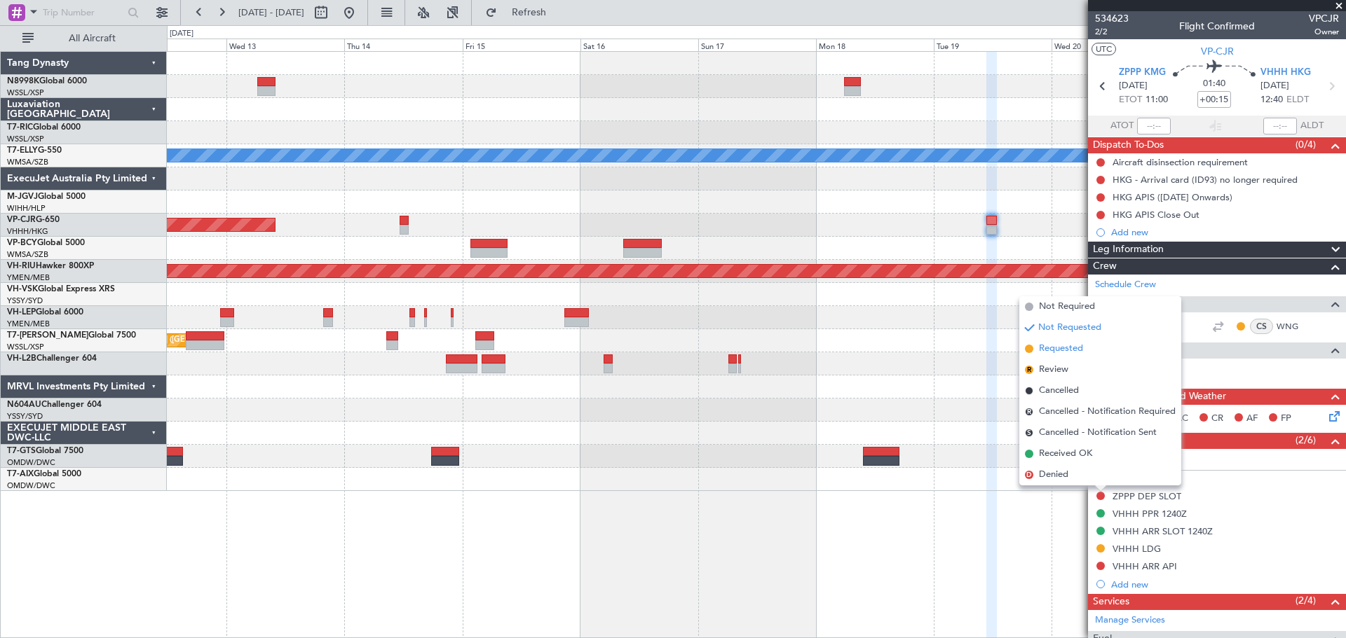
click at [1075, 349] on span "Requested" at bounding box center [1061, 349] width 44 height 14
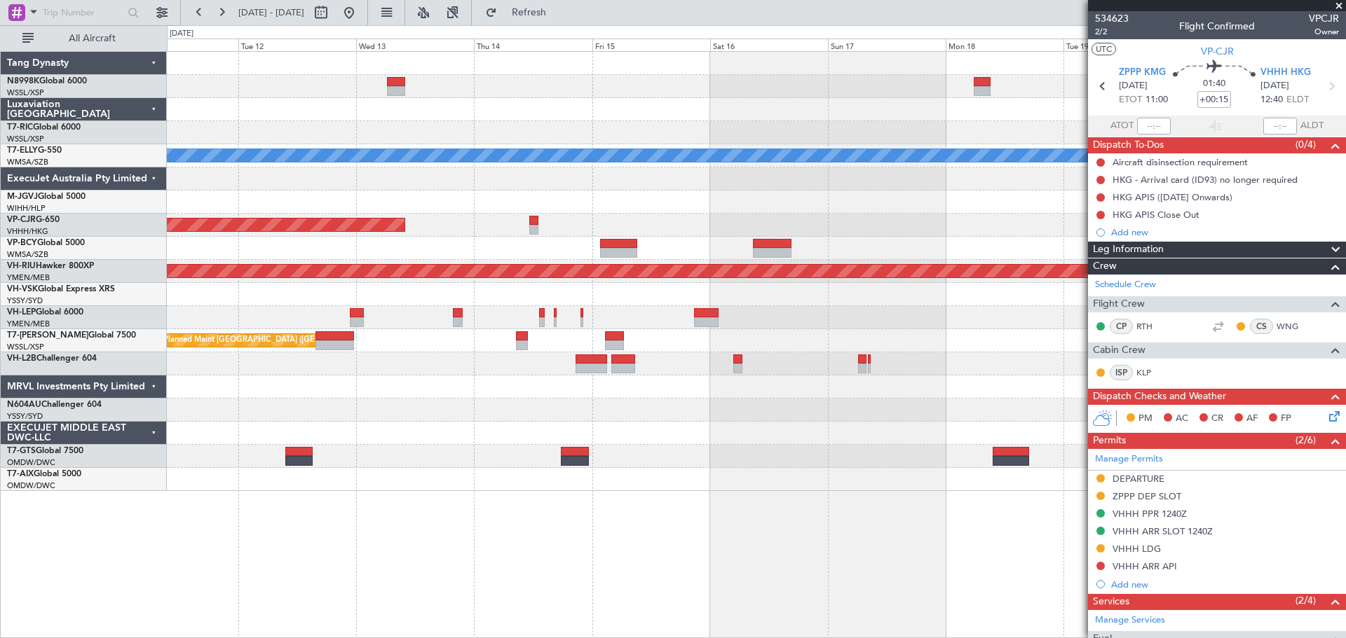
click at [806, 217] on div "Planned Maint [GEOGRAPHIC_DATA] ([GEOGRAPHIC_DATA] Intl)" at bounding box center [756, 225] width 1178 height 23
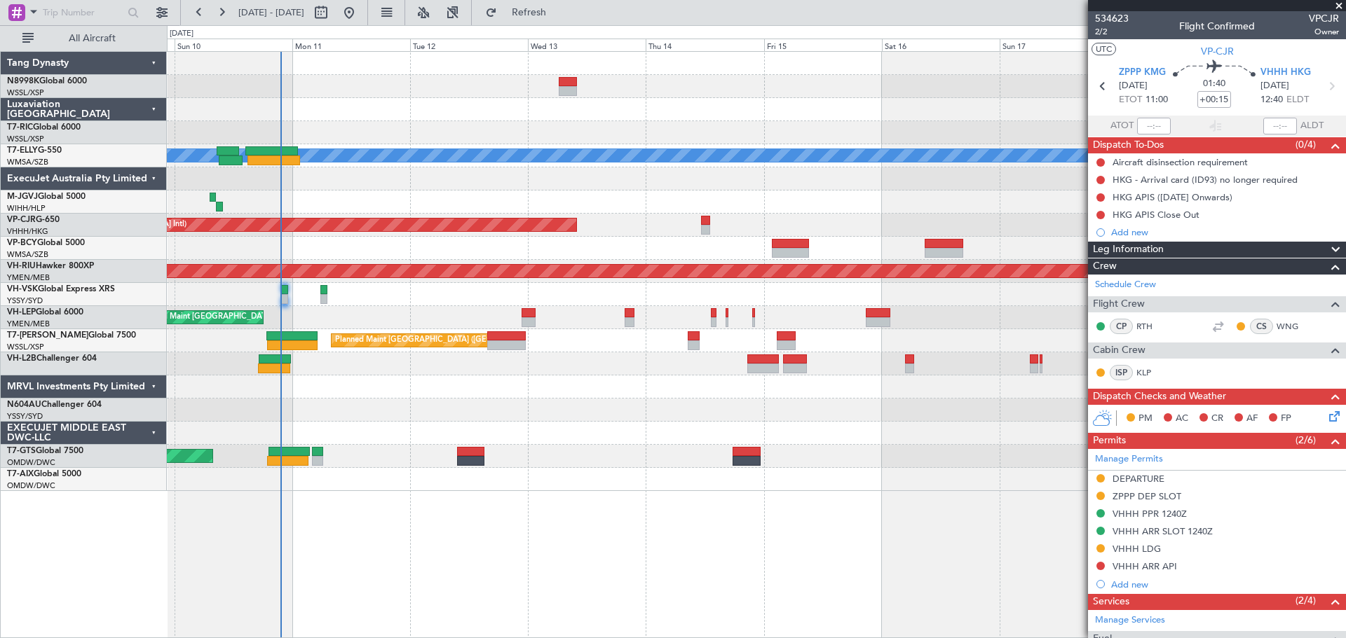
click at [822, 208] on div at bounding box center [756, 202] width 1178 height 23
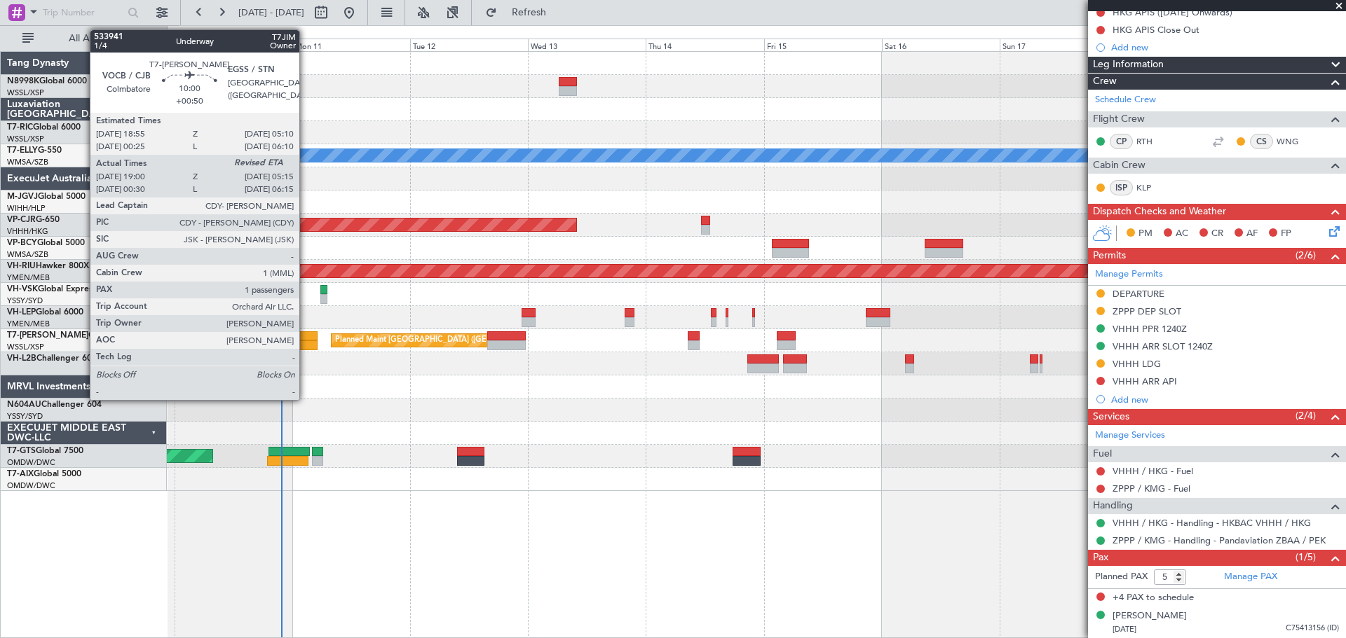
click at [306, 334] on div at bounding box center [291, 337] width 50 height 10
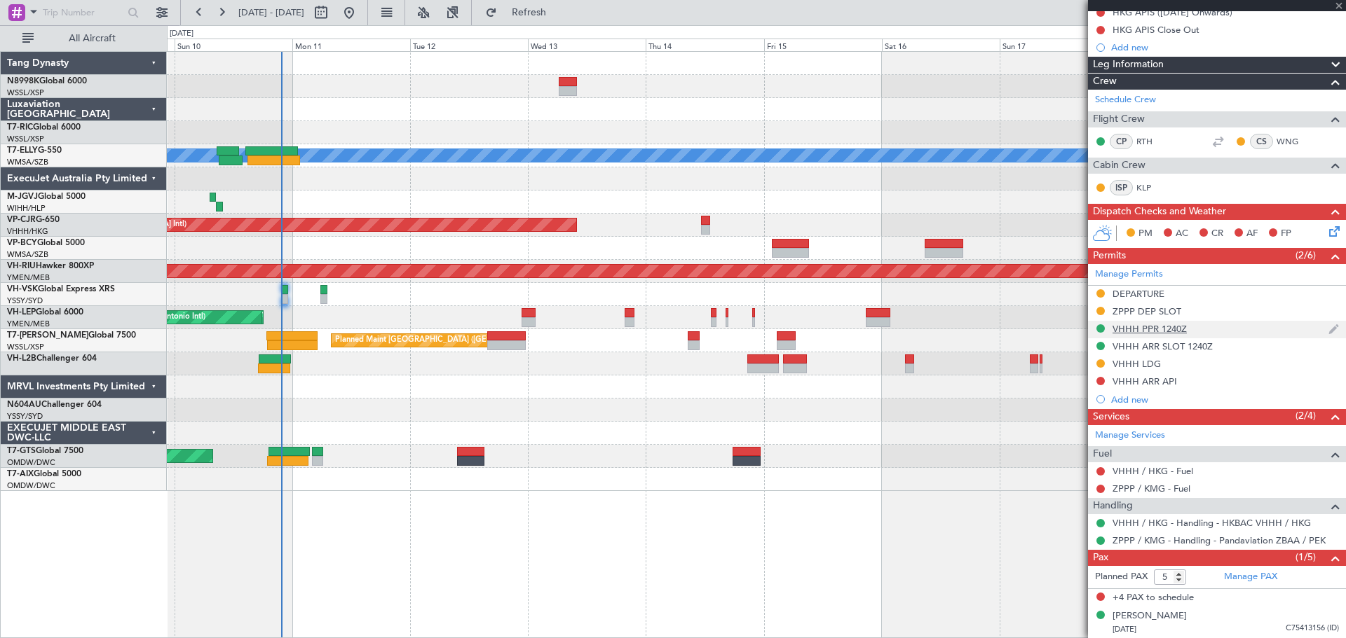
type input "+00:50"
type input "19:10"
type input "1"
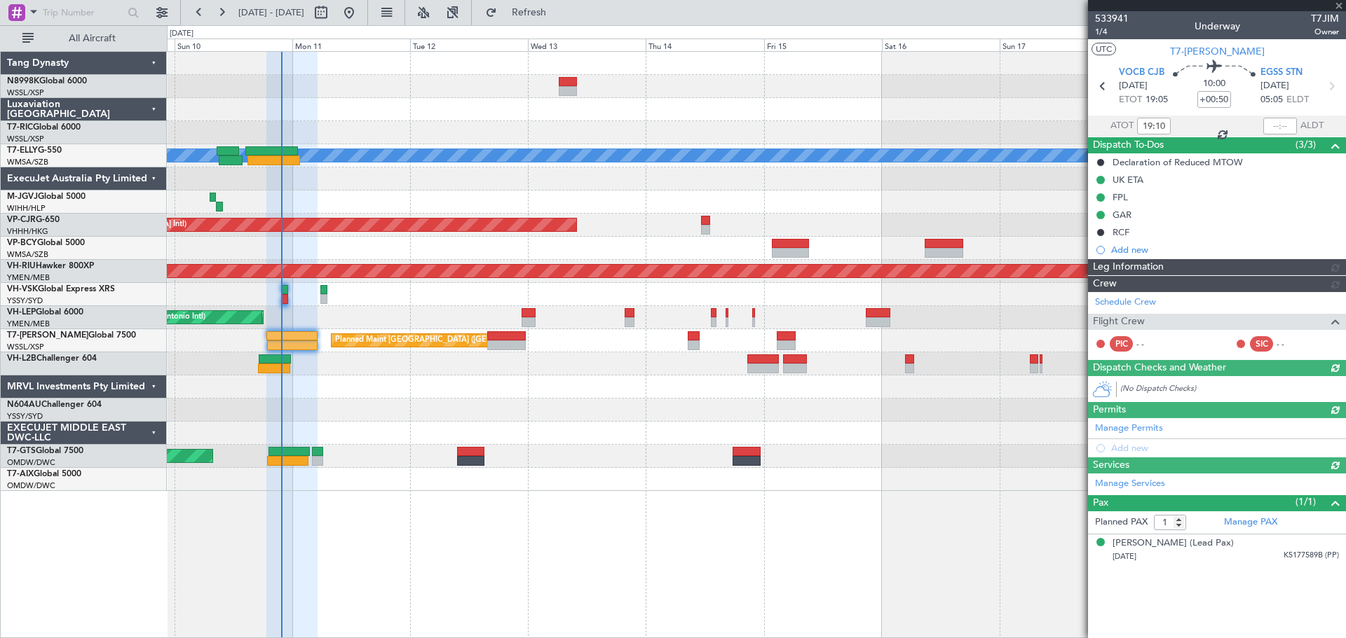
type input "[PERSON_NAME] (KYA)"
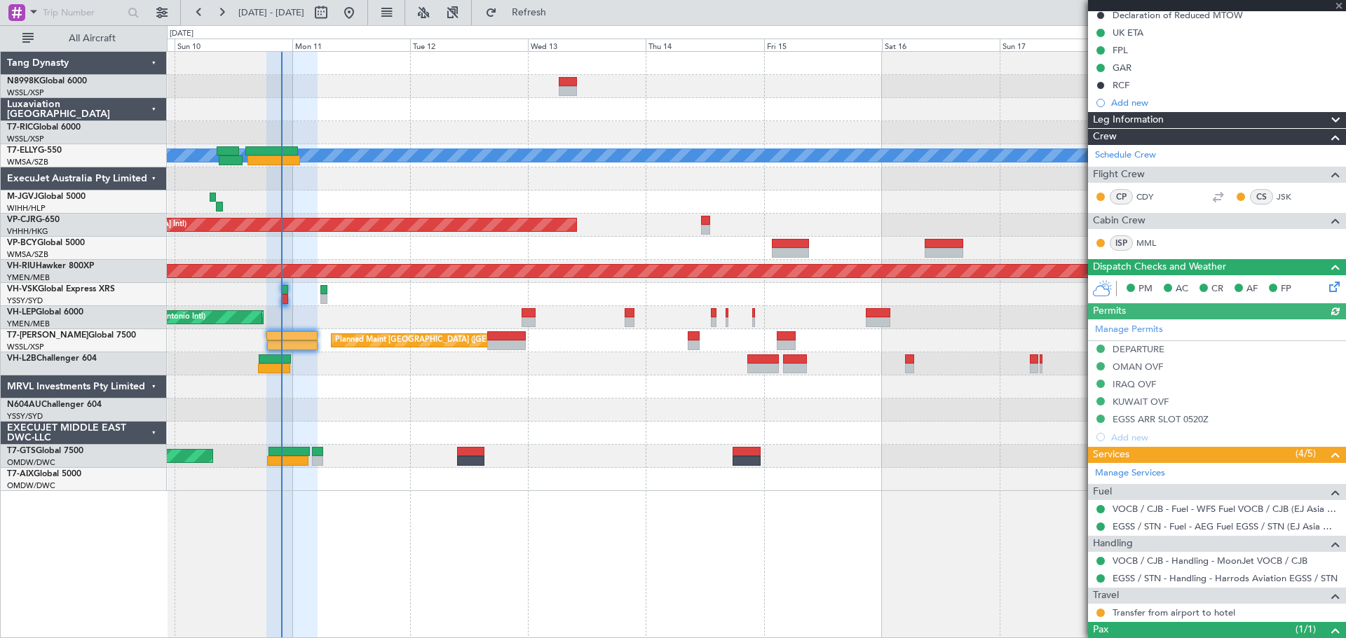
scroll to position [201, 0]
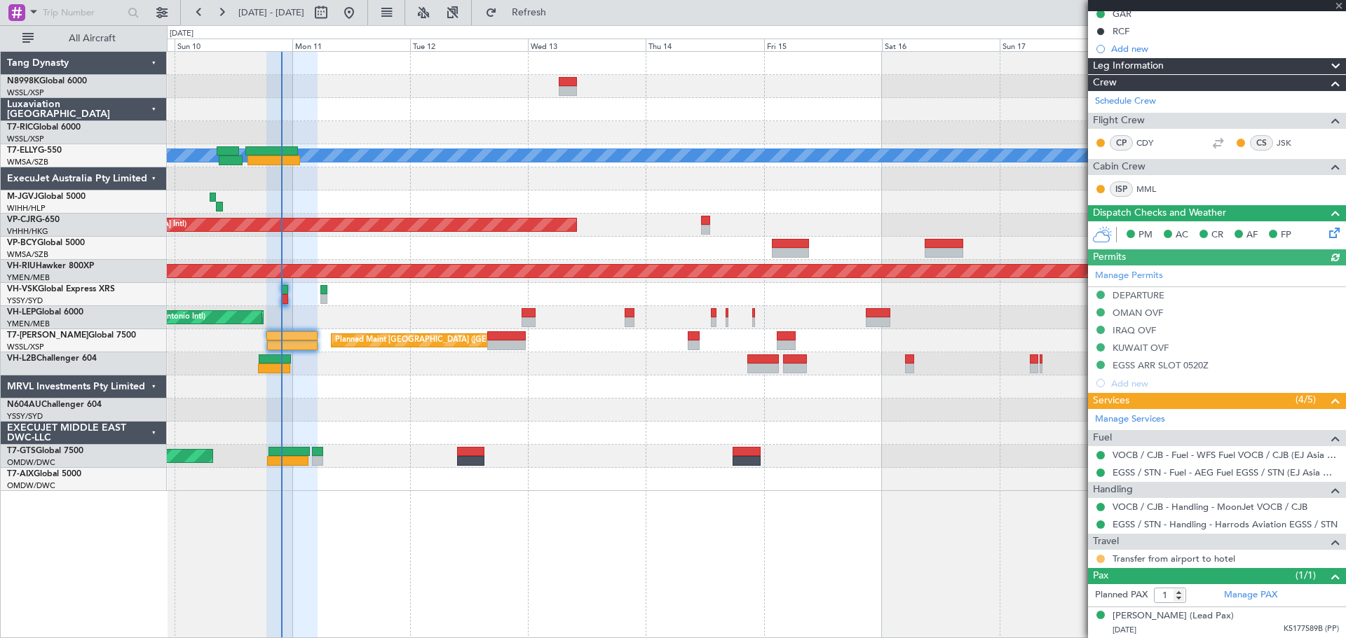
click at [1100, 558] on button at bounding box center [1100, 559] width 8 height 8
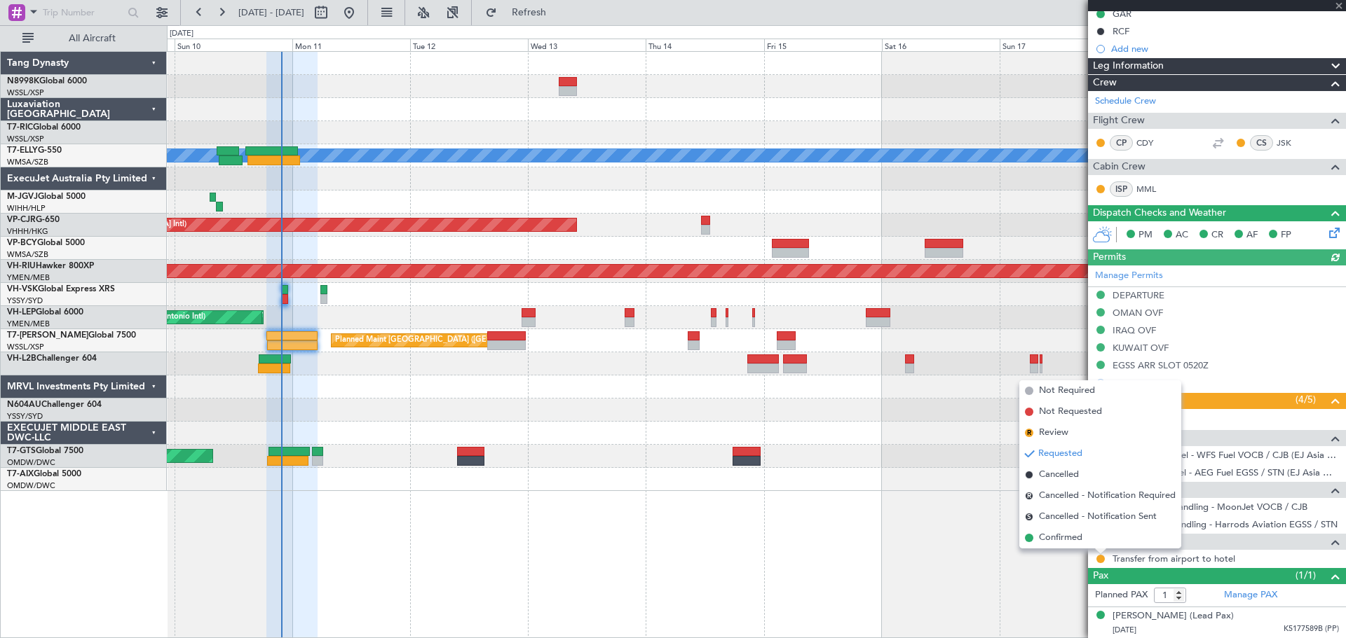
click at [1071, 543] on span "Confirmed" at bounding box center [1060, 538] width 43 height 14
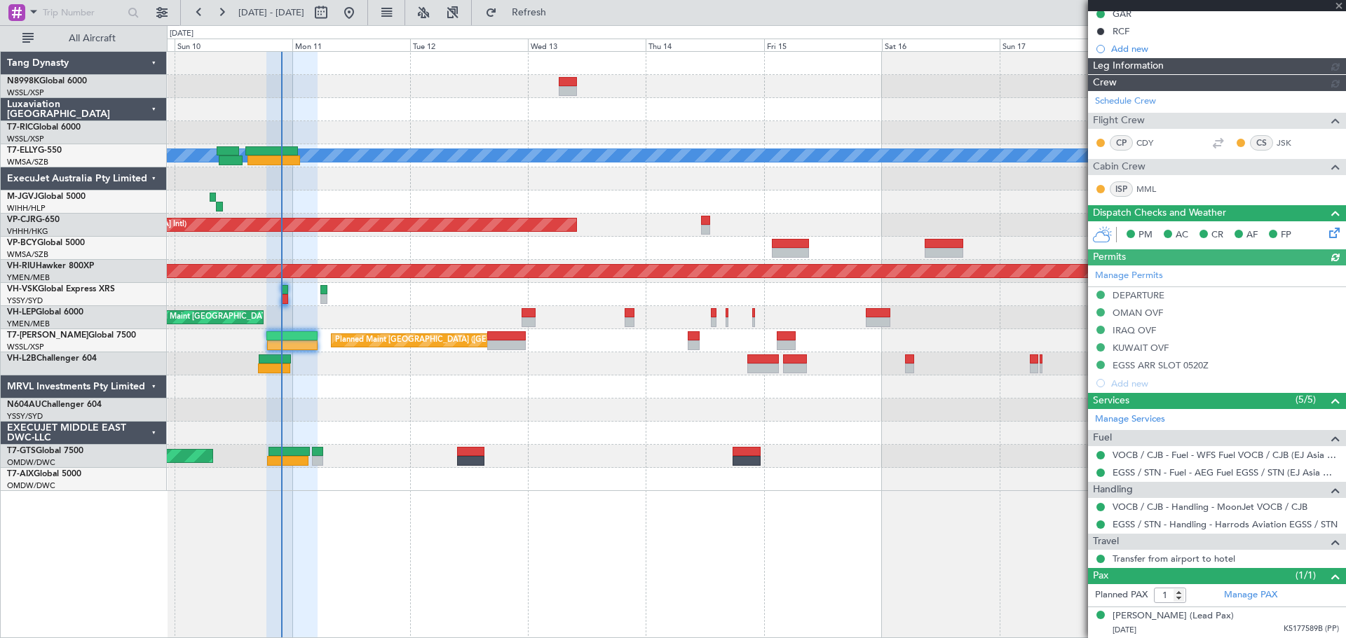
type input "[PERSON_NAME] (KYA)"
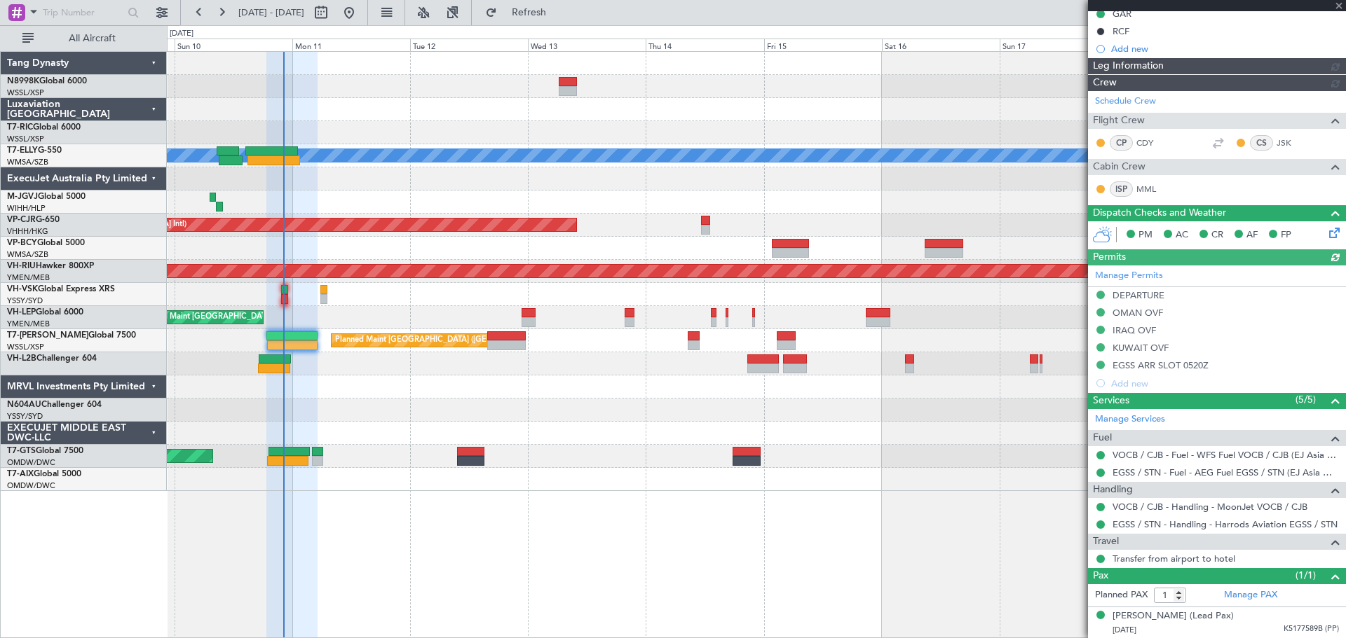
type input "[PERSON_NAME] (KYA)"
